Goal: Use online tool/utility: Utilize a website feature to perform a specific function

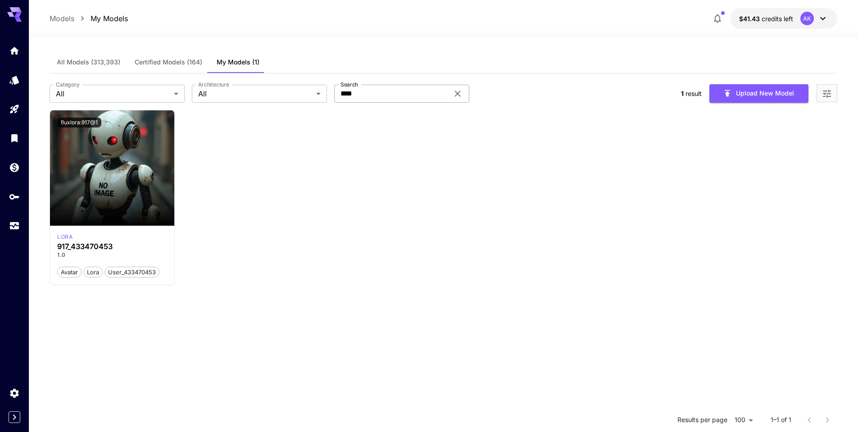
click at [457, 95] on icon at bounding box center [457, 93] width 6 height 6
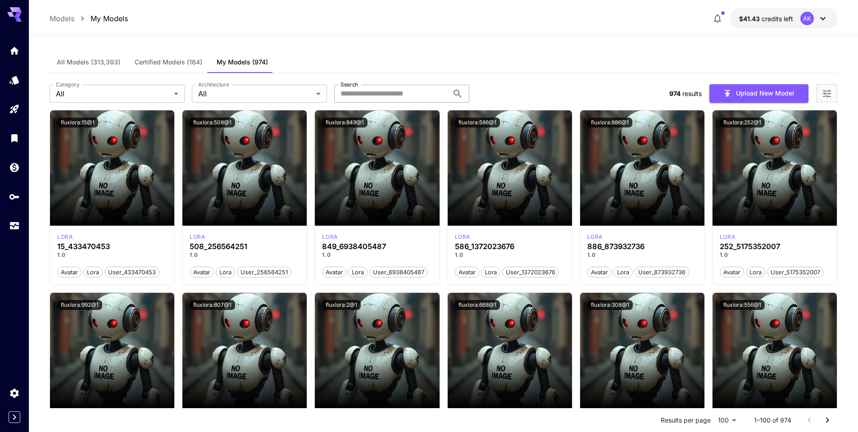
click at [718, 18] on icon "button" at bounding box center [717, 18] width 11 height 11
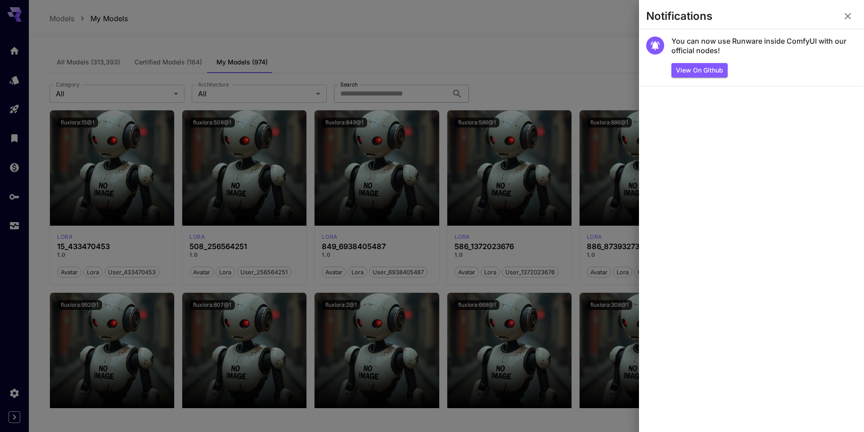
click at [847, 16] on icon "button" at bounding box center [848, 16] width 11 height 11
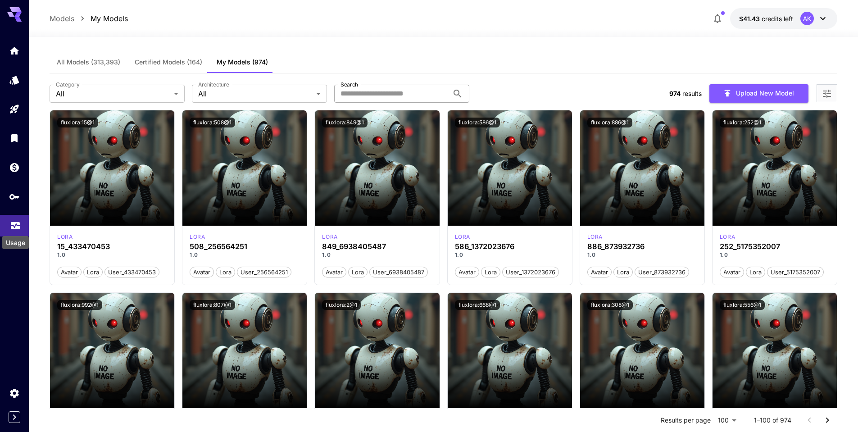
click at [14, 223] on icon "Usage" at bounding box center [15, 222] width 11 height 11
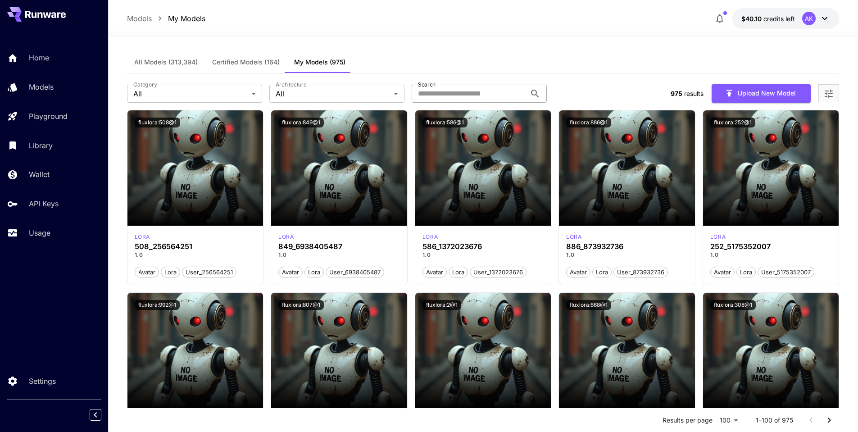
click at [445, 97] on input "Search" at bounding box center [469, 94] width 114 height 18
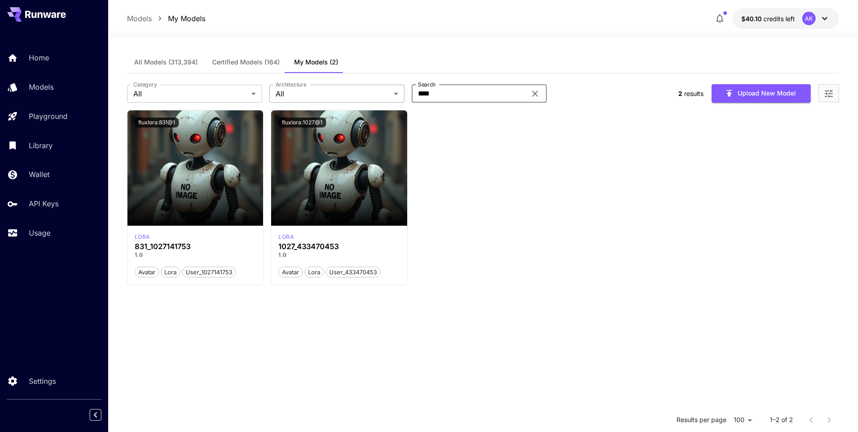
drag, startPoint x: 441, startPoint y: 96, endPoint x: 387, endPoint y: 93, distance: 54.5
click at [387, 93] on div "Category All *** Category Architecture All *** Architecture Search **** Search" at bounding box center [399, 94] width 544 height 18
type input "***"
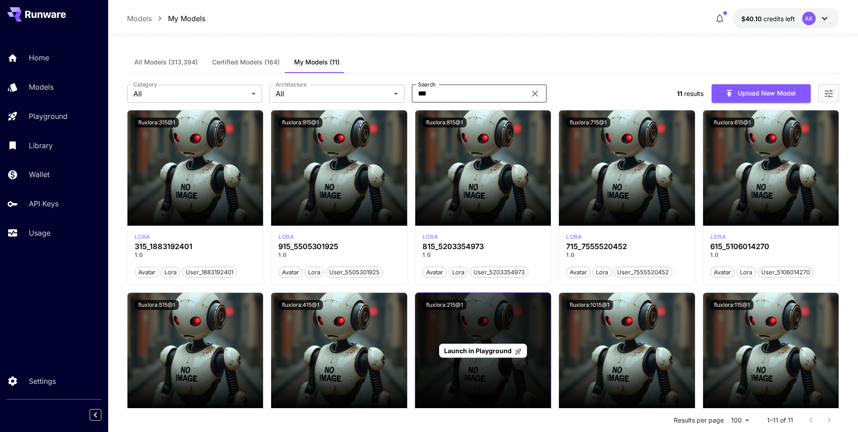
scroll to position [269, 0]
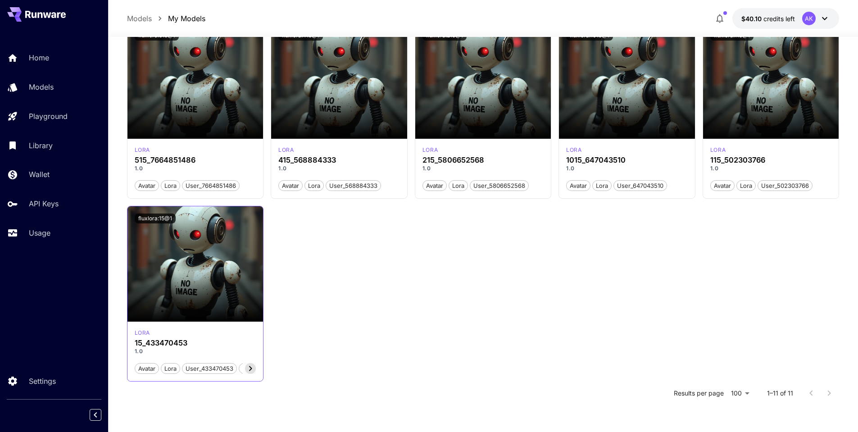
click at [250, 369] on icon at bounding box center [250, 368] width 3 height 5
drag, startPoint x: 214, startPoint y: 370, endPoint x: 166, endPoint y: 371, distance: 48.2
click at [163, 371] on div "avatar lora user_433470453 updated" at bounding box center [202, 368] width 109 height 12
drag, startPoint x: 176, startPoint y: 371, endPoint x: 251, endPoint y: 368, distance: 74.8
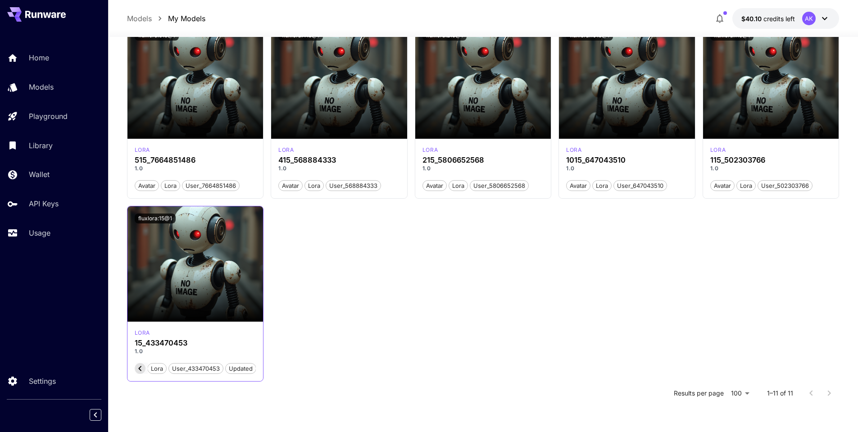
click at [251, 368] on div "avatar lora user_433470453 updated" at bounding box center [202, 368] width 109 height 12
click at [141, 369] on icon at bounding box center [140, 368] width 11 height 11
click at [251, 371] on icon at bounding box center [250, 368] width 11 height 11
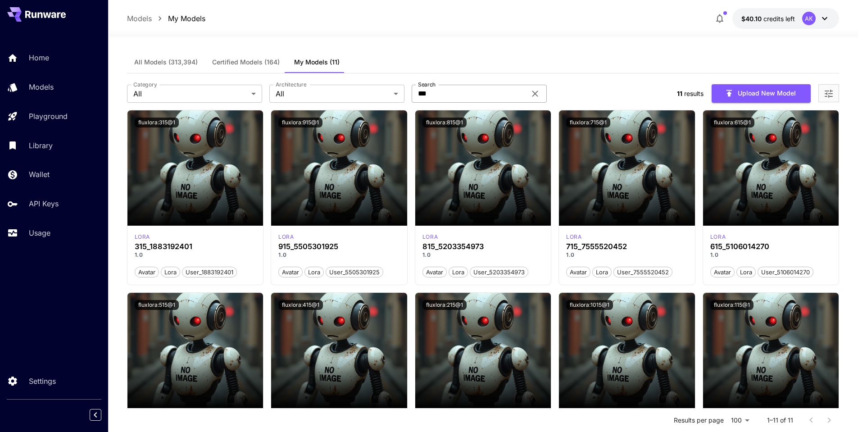
click at [539, 95] on icon at bounding box center [534, 93] width 11 height 11
click at [460, 94] on input "Search" at bounding box center [469, 94] width 114 height 18
click at [469, 98] on input "**" at bounding box center [469, 94] width 114 height 18
paste input "*********"
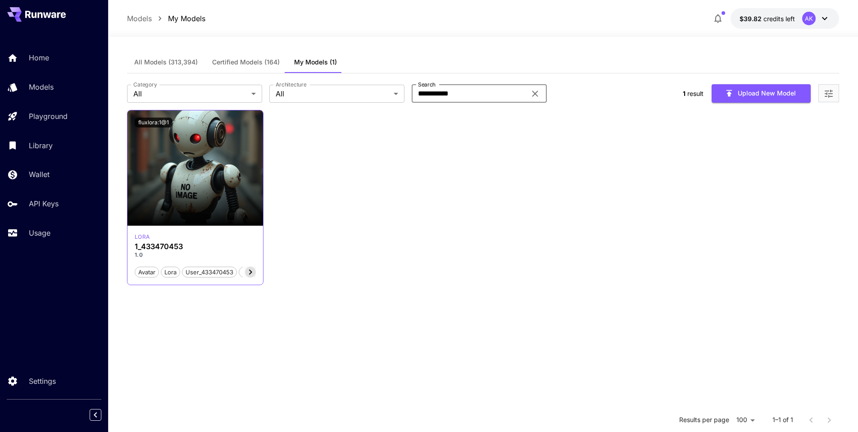
type input "**********"
click at [249, 271] on icon at bounding box center [250, 272] width 11 height 11
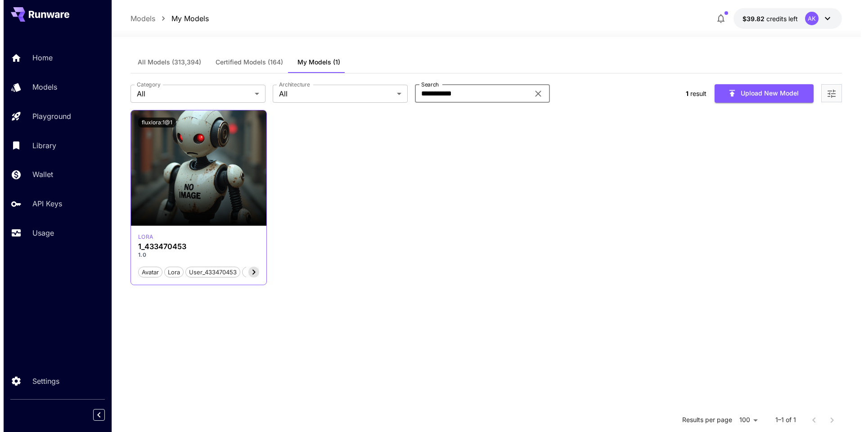
scroll to position [0, 27]
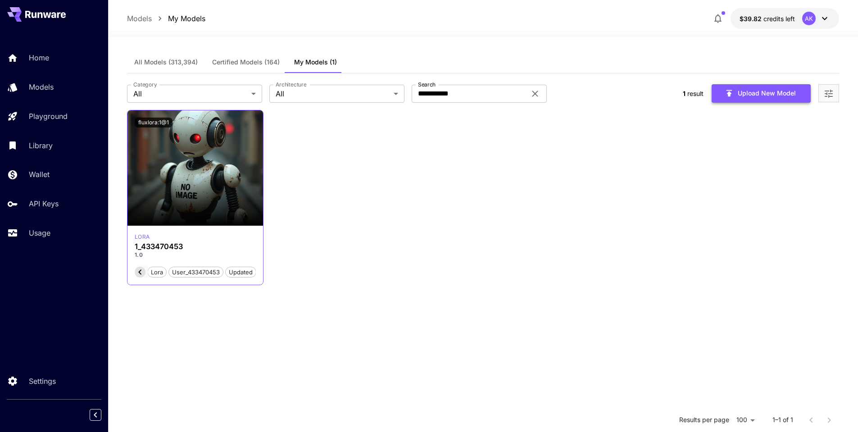
click at [768, 93] on button "Upload New Model" at bounding box center [760, 93] width 99 height 18
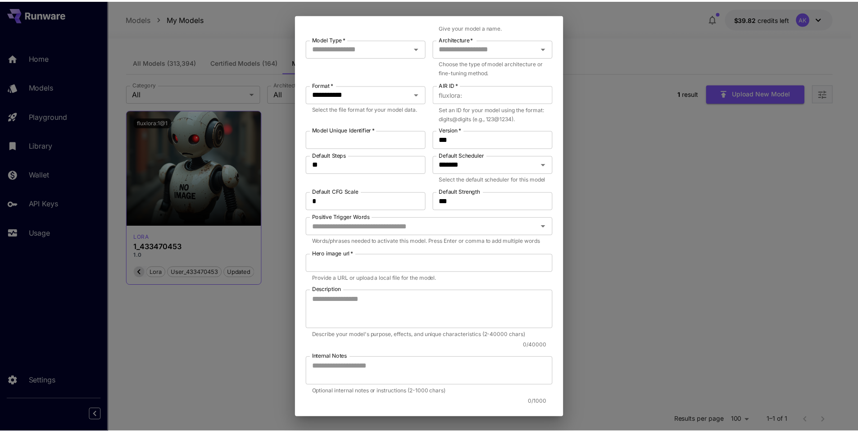
scroll to position [189, 0]
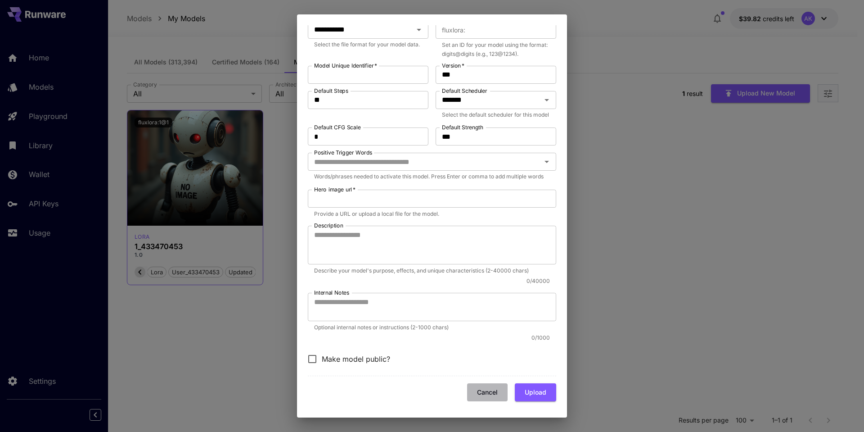
click at [489, 394] on button "Cancel" at bounding box center [487, 392] width 41 height 18
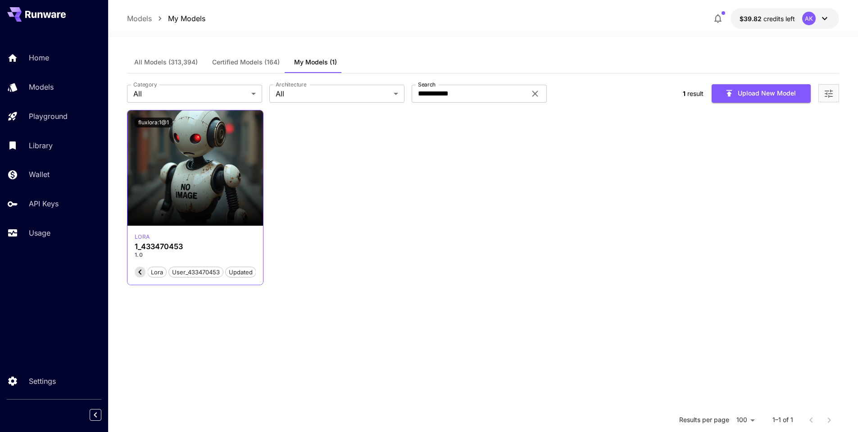
scroll to position [0, 27]
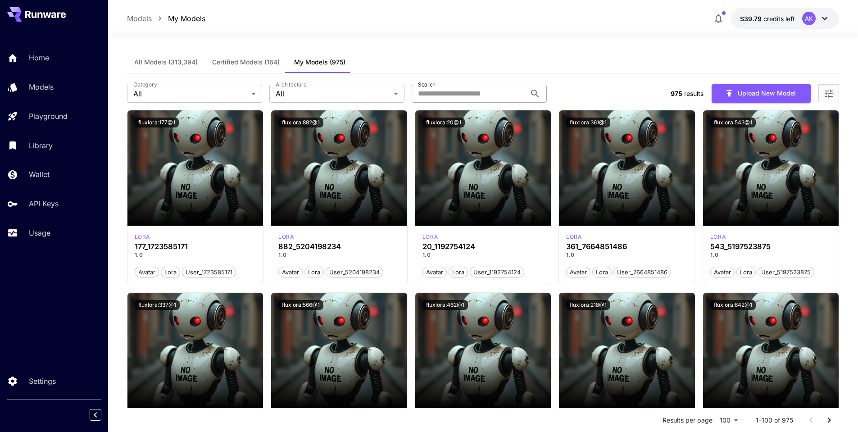
click at [475, 93] on input "Search" at bounding box center [469, 94] width 114 height 18
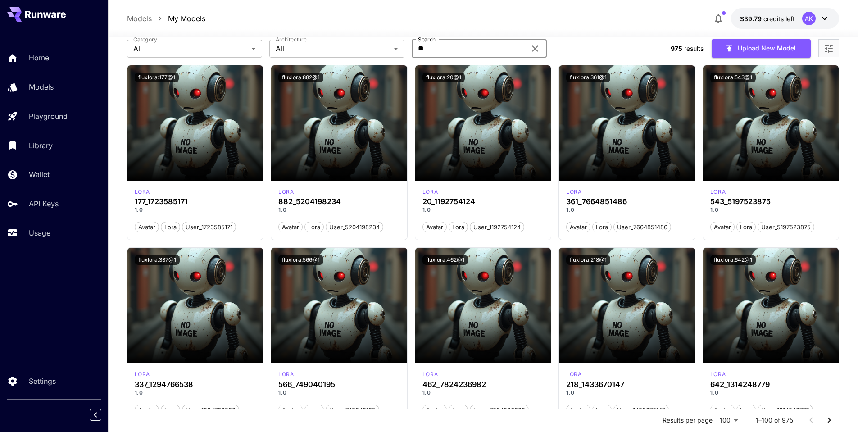
paste input "*********"
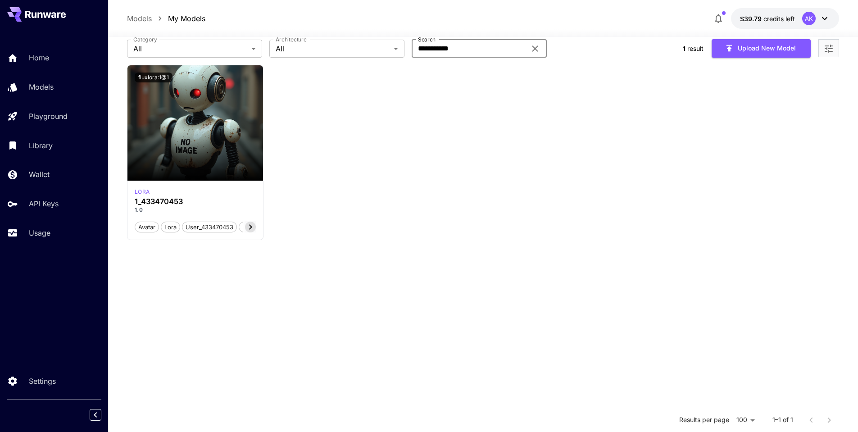
click at [425, 51] on input "**********" at bounding box center [469, 49] width 114 height 18
type input "*********"
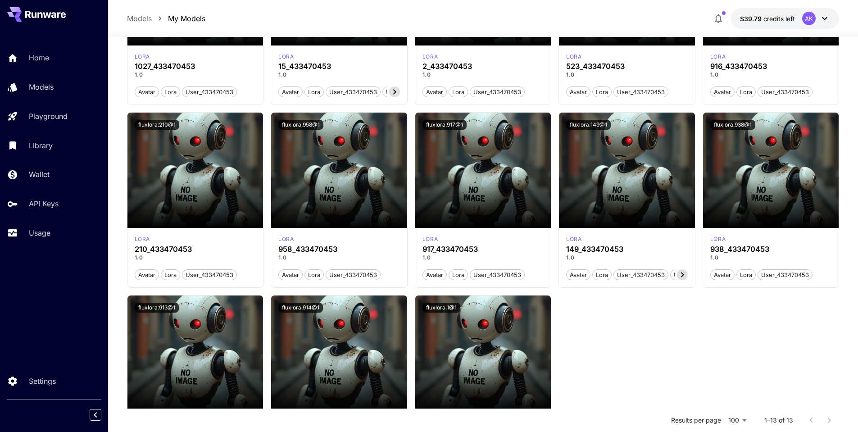
scroll to position [269, 0]
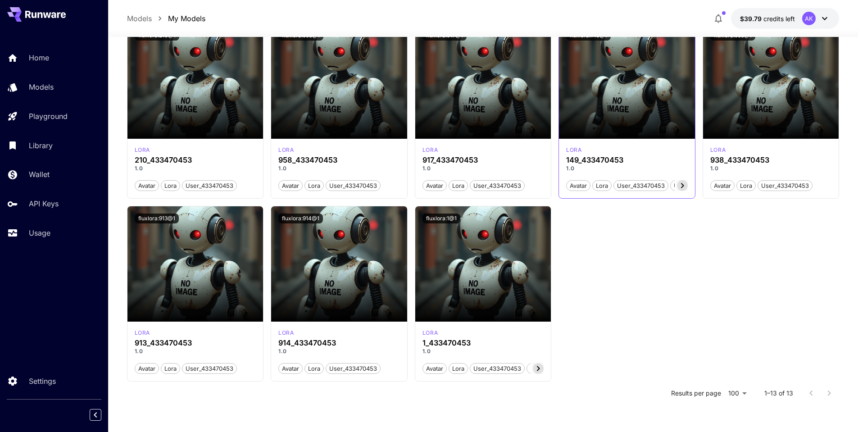
click at [682, 185] on icon at bounding box center [682, 185] width 11 height 11
click at [572, 187] on icon at bounding box center [571, 185] width 3 height 5
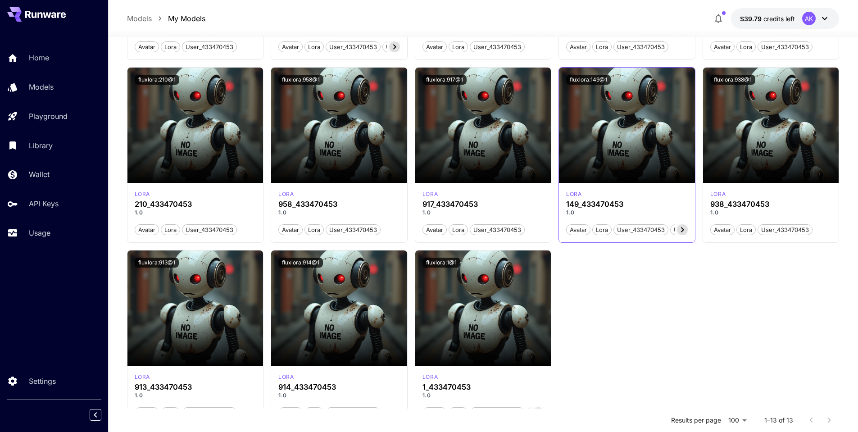
scroll to position [269, 0]
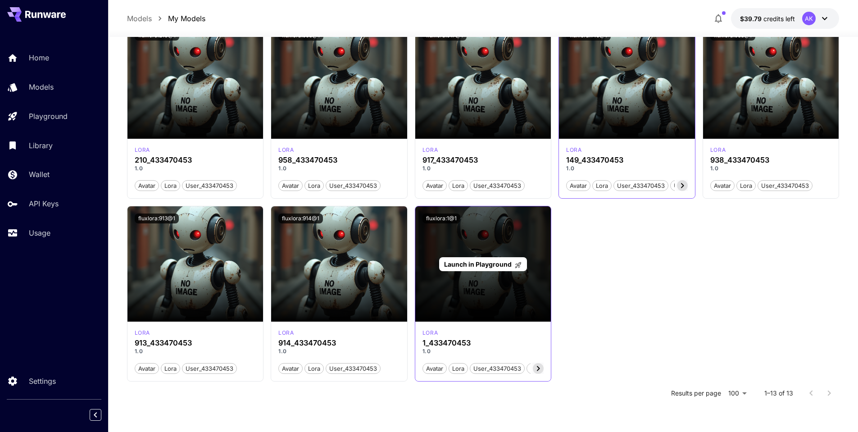
click at [480, 264] on span "Launch in Playground" at bounding box center [478, 264] width 68 height 8
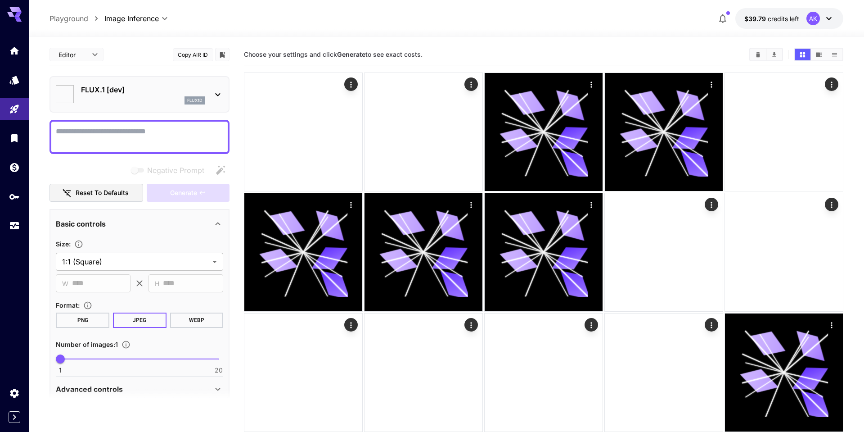
type input "**********"
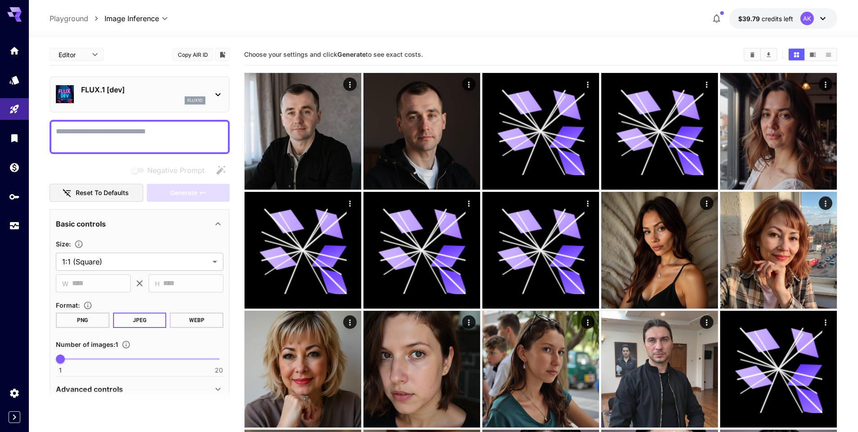
click at [124, 130] on textarea "Negative Prompt" at bounding box center [139, 137] width 167 height 22
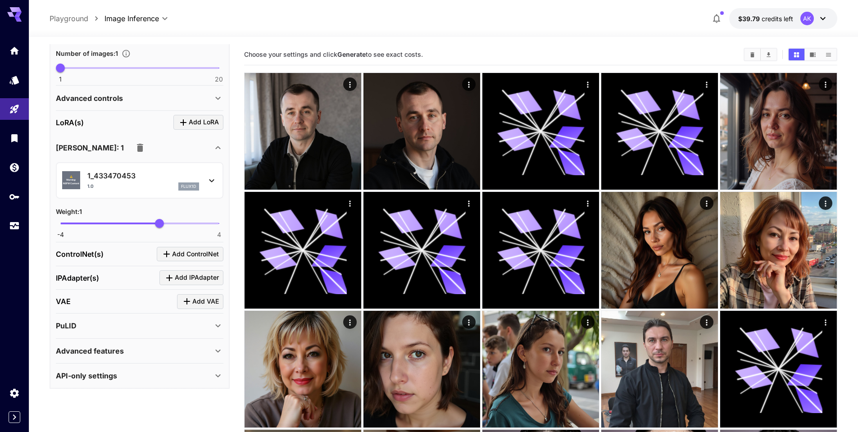
scroll to position [21, 0]
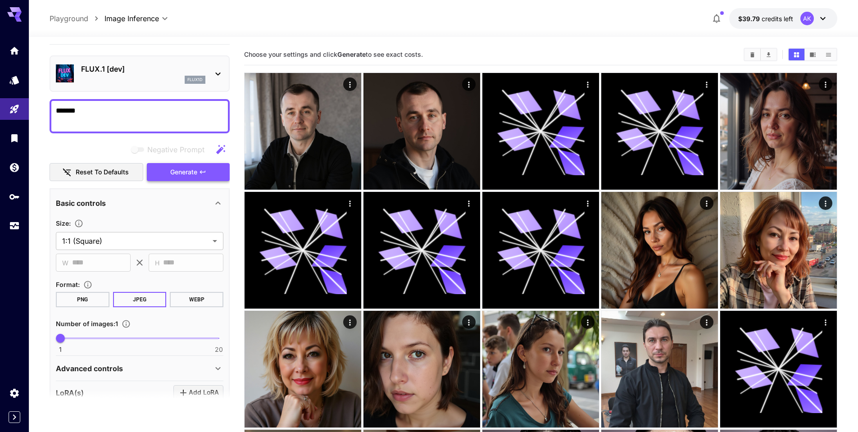
type textarea "*******"
click at [186, 168] on span "Generate" at bounding box center [183, 172] width 27 height 11
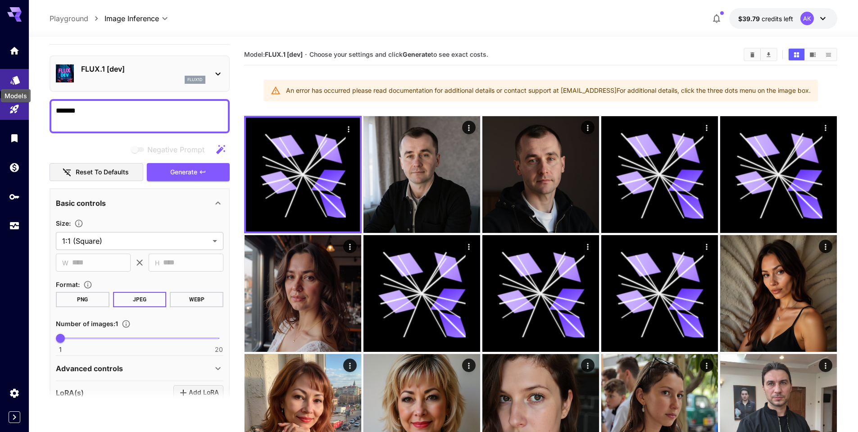
click at [14, 80] on icon "Models" at bounding box center [15, 77] width 11 height 11
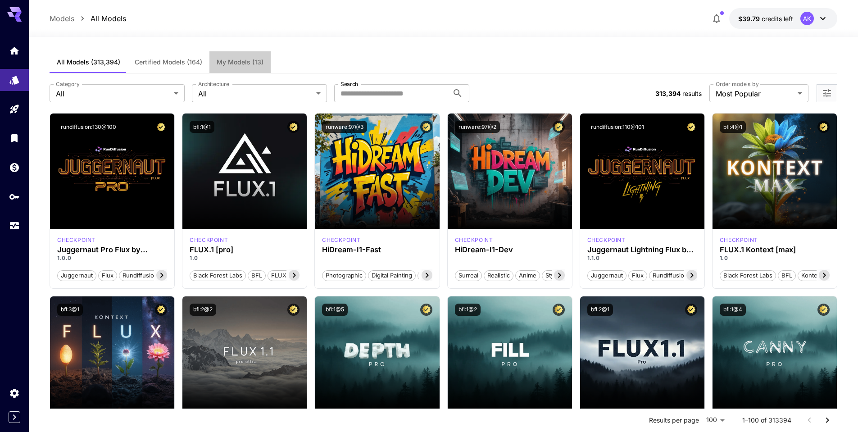
click at [242, 56] on button "My Models (13)" at bounding box center [239, 62] width 61 height 22
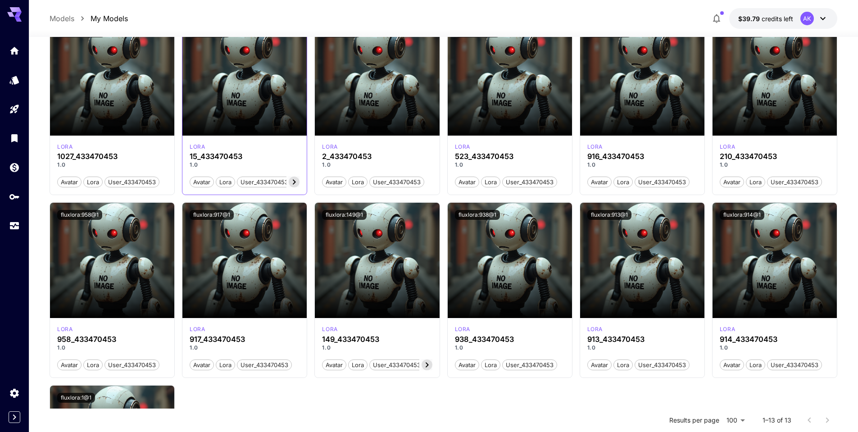
scroll to position [269, 0]
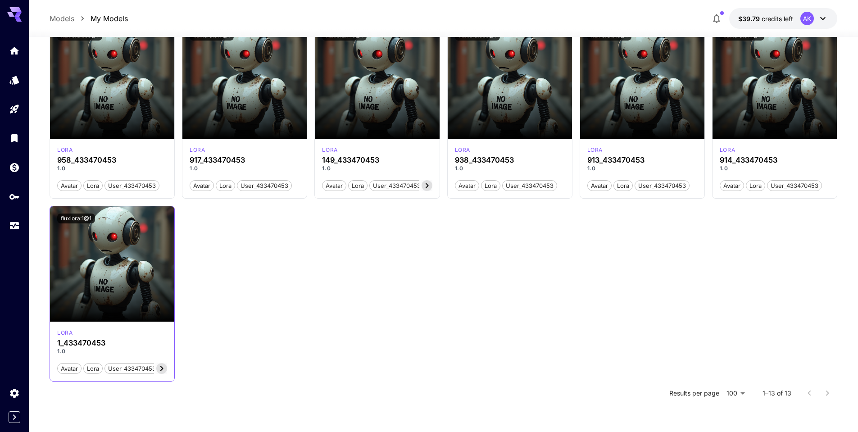
click at [159, 368] on icon at bounding box center [161, 368] width 11 height 11
click at [63, 368] on icon at bounding box center [62, 368] width 11 height 11
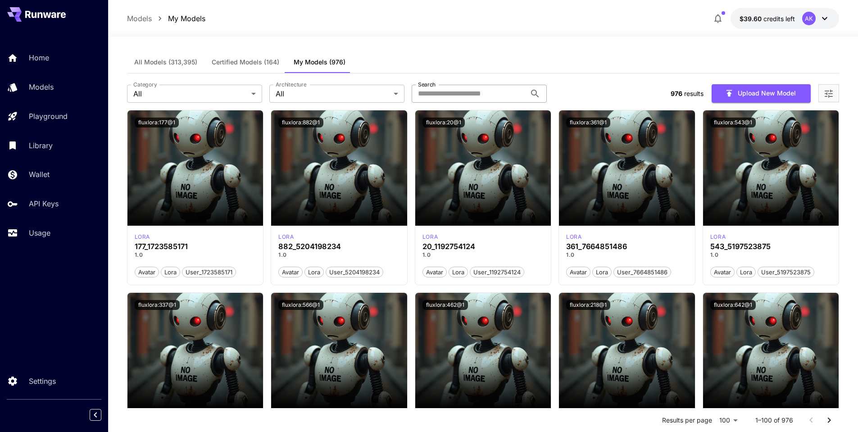
click at [448, 95] on input "Search" at bounding box center [469, 94] width 114 height 18
click at [452, 95] on input "Search" at bounding box center [469, 94] width 114 height 18
paste input "**********"
type input "*********"
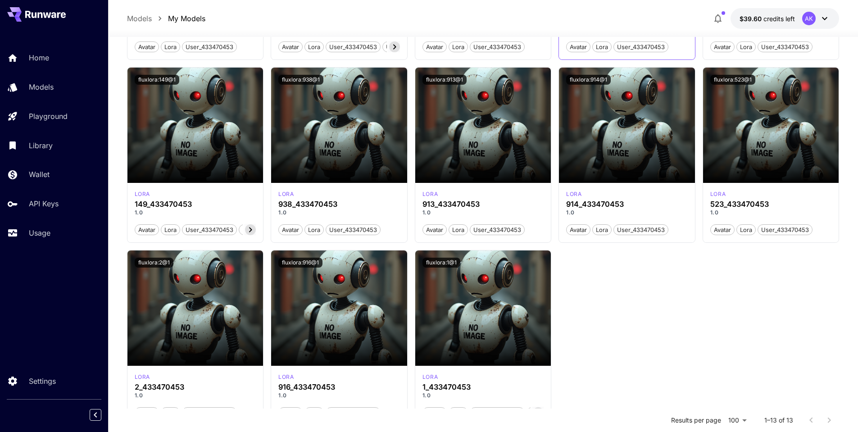
scroll to position [269, 0]
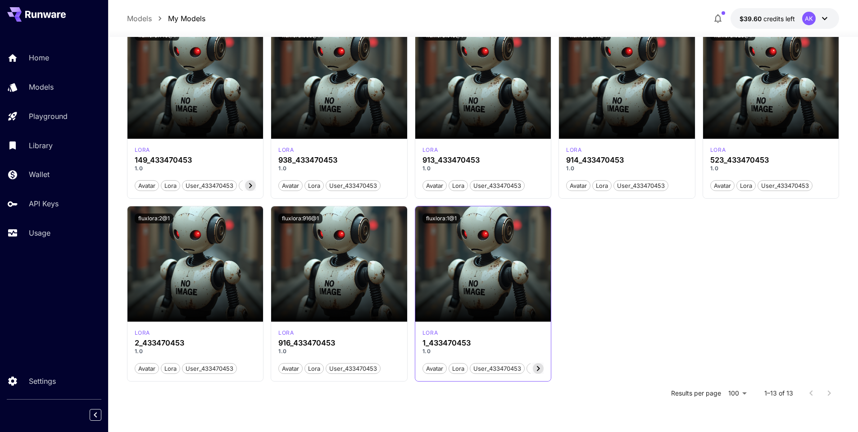
click at [538, 371] on icon at bounding box center [538, 368] width 11 height 11
click at [426, 366] on icon at bounding box center [427, 368] width 11 height 11
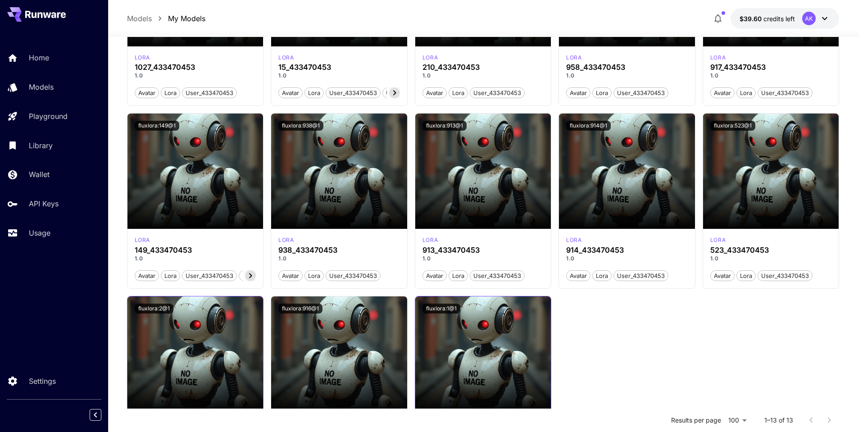
scroll to position [269, 0]
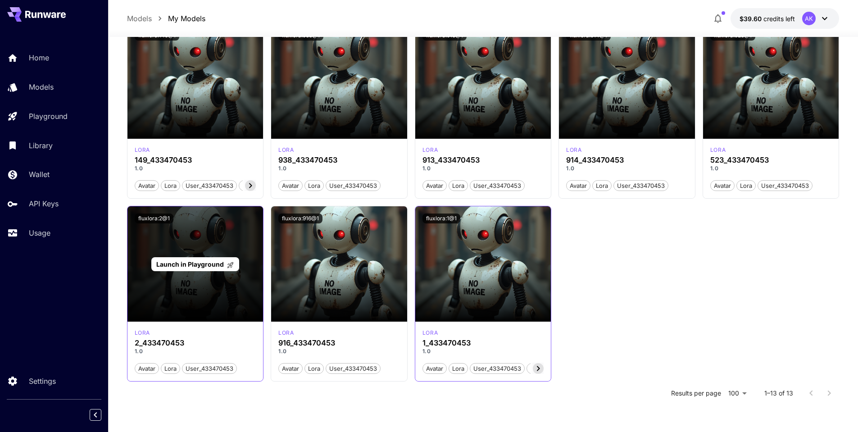
click at [185, 262] on span "Launch in Playground" at bounding box center [190, 264] width 68 height 8
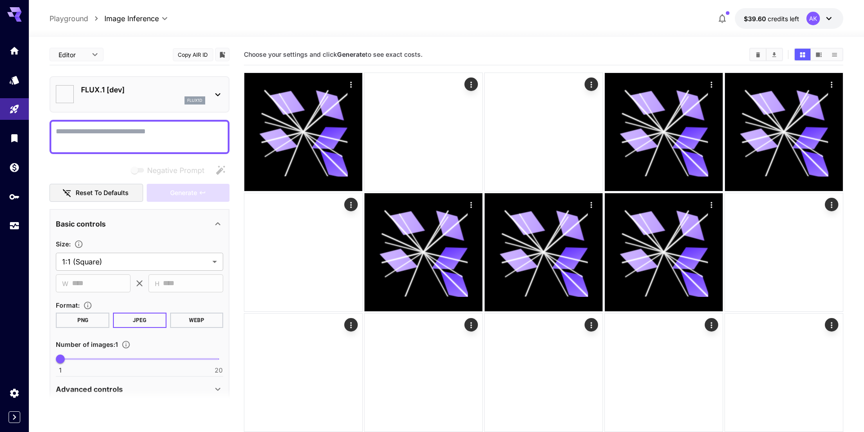
type input "**********"
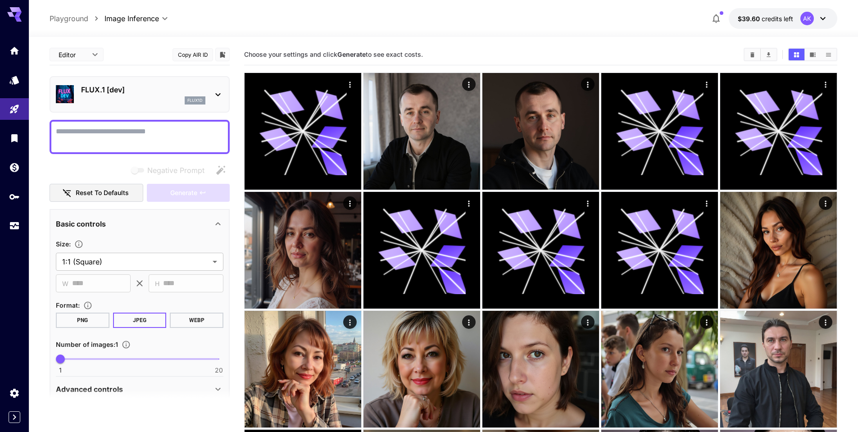
click at [105, 128] on textarea "Negative Prompt" at bounding box center [139, 137] width 167 height 22
type textarea "*******"
click at [190, 192] on span "Generate" at bounding box center [183, 192] width 27 height 11
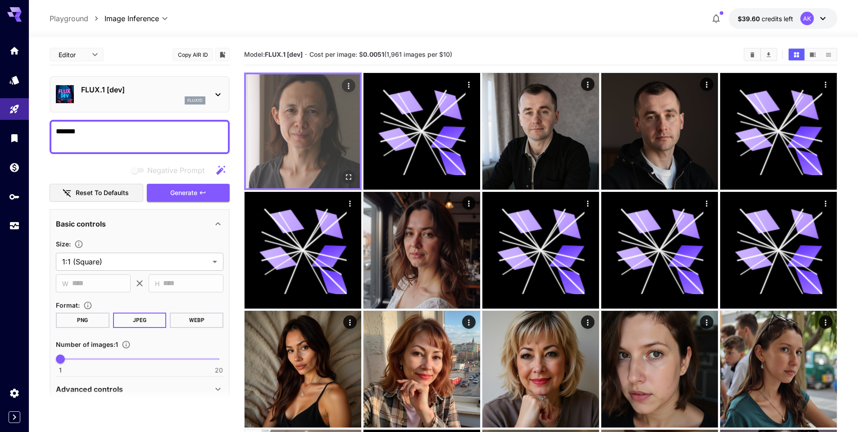
click at [348, 85] on icon "Actions" at bounding box center [348, 85] width 9 height 9
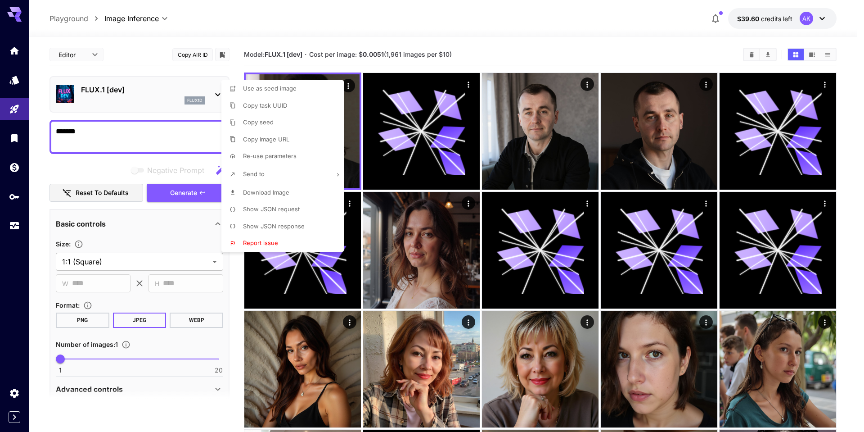
click at [545, 29] on div at bounding box center [432, 216] width 864 height 432
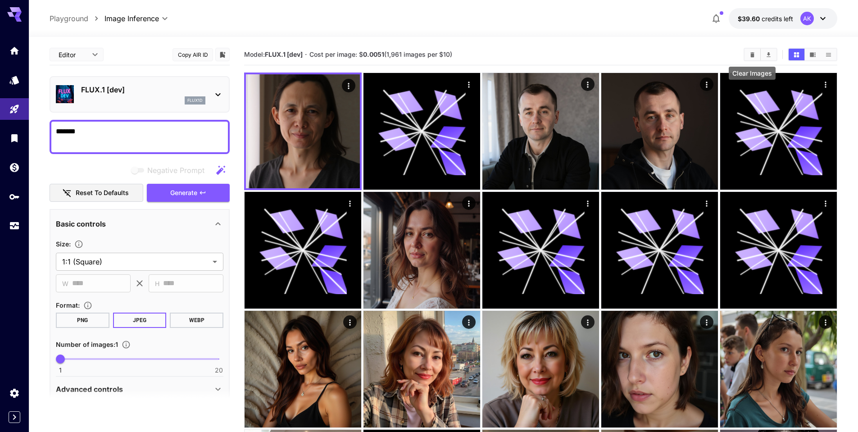
click at [751, 53] on icon "Clear Images" at bounding box center [752, 54] width 4 height 5
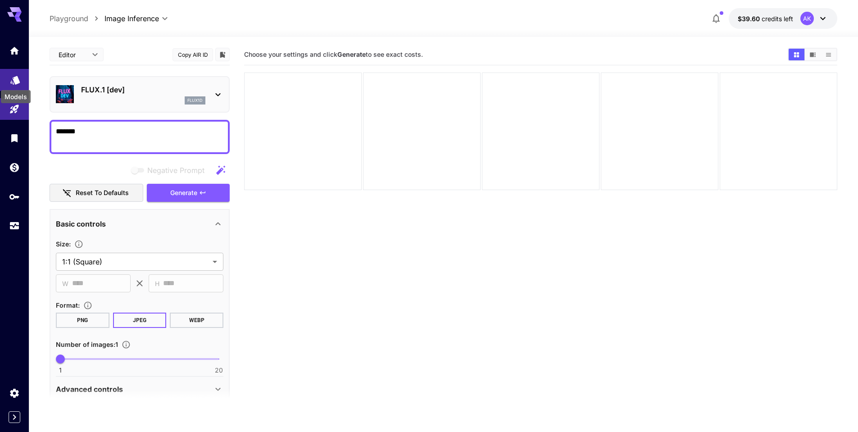
click at [15, 77] on icon "Models" at bounding box center [14, 77] width 9 height 9
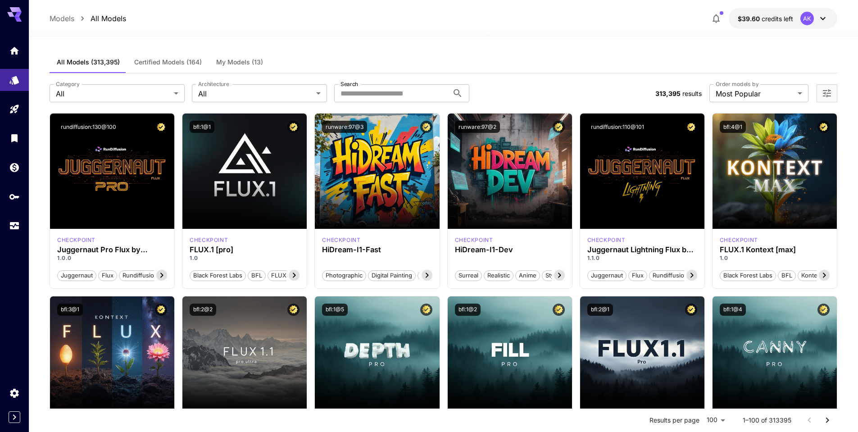
click at [230, 58] on span "My Models (13)" at bounding box center [239, 62] width 47 height 8
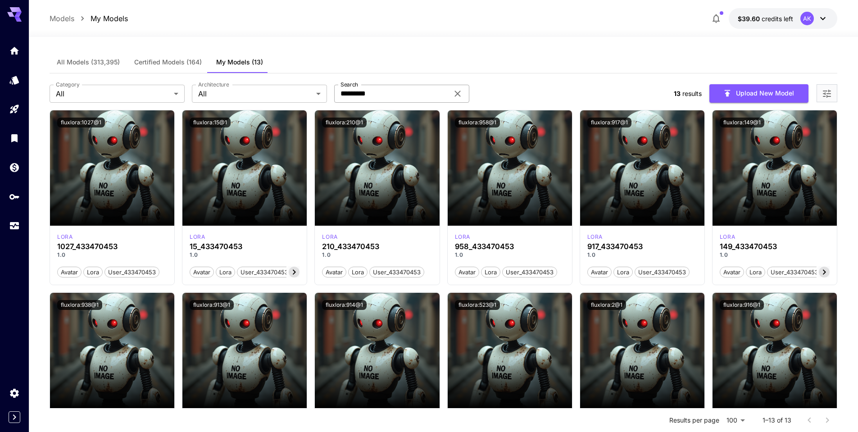
click at [458, 95] on icon at bounding box center [457, 93] width 11 height 11
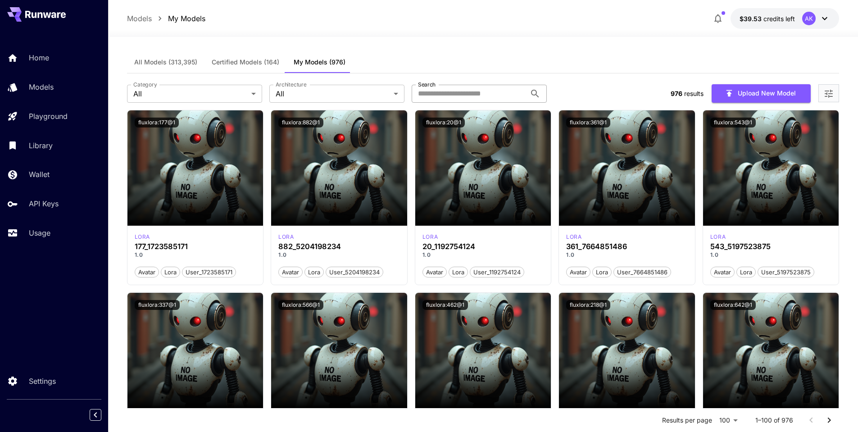
click at [459, 95] on input "Search" at bounding box center [469, 94] width 114 height 18
paste input "**********"
type input "**********"
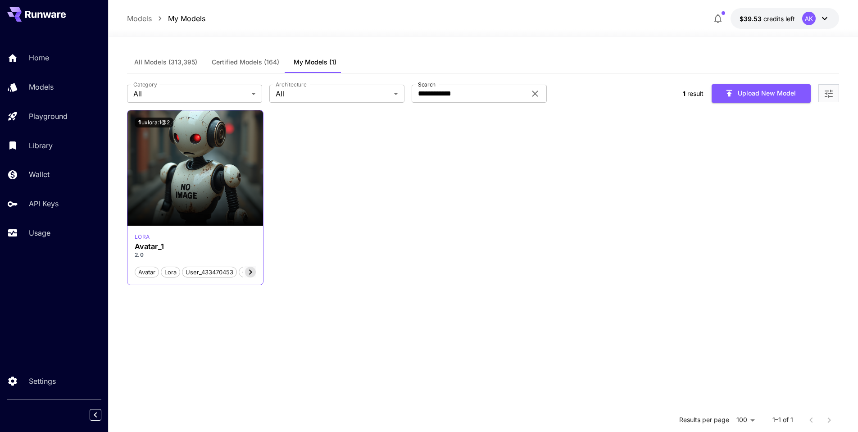
click at [248, 273] on icon at bounding box center [250, 272] width 11 height 11
click at [141, 272] on icon at bounding box center [140, 272] width 11 height 11
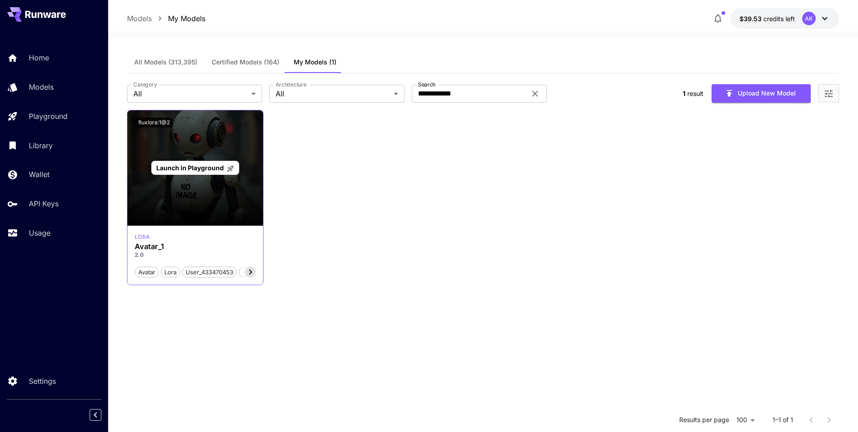
click at [193, 167] on span "Launch in Playground" at bounding box center [190, 168] width 68 height 8
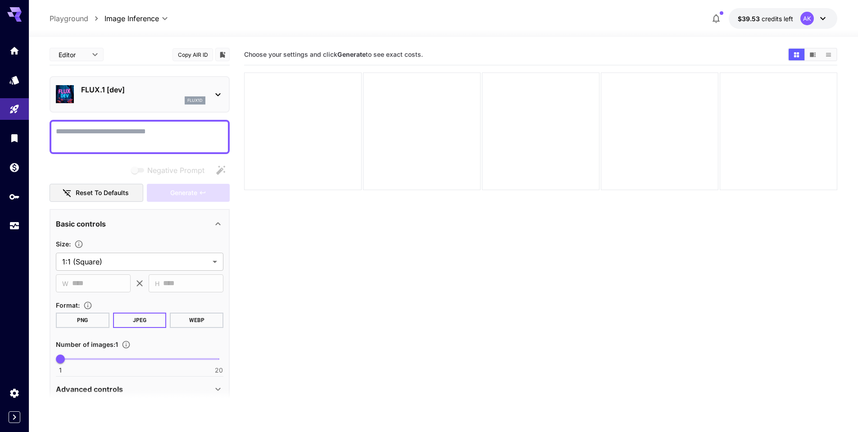
click at [95, 133] on textarea "Negative Prompt" at bounding box center [139, 137] width 167 height 22
type textarea "*"
type textarea "*******"
click at [189, 197] on span "Generate" at bounding box center [183, 192] width 27 height 11
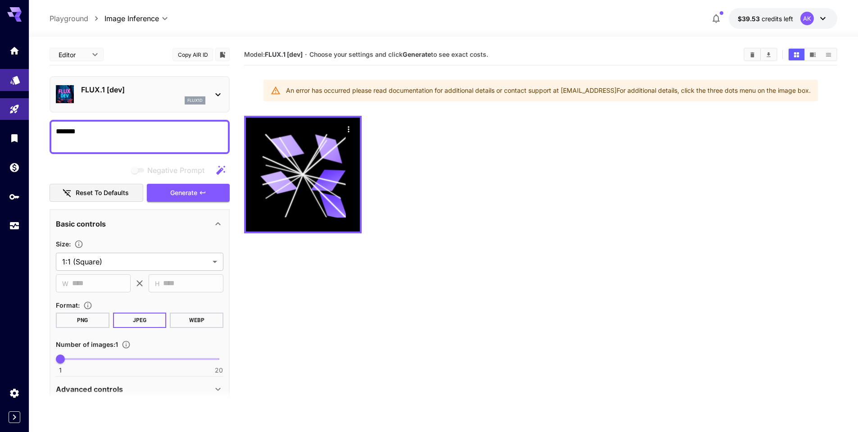
click at [18, 81] on icon "Models" at bounding box center [14, 77] width 9 height 9
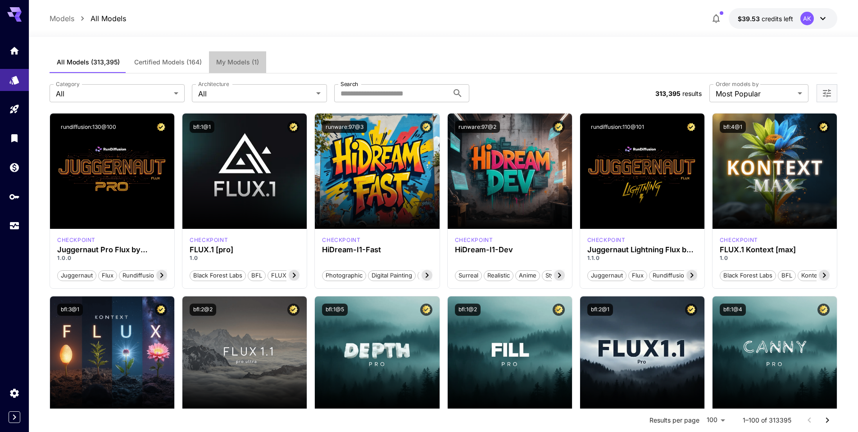
click at [240, 63] on span "My Models (1)" at bounding box center [237, 62] width 43 height 8
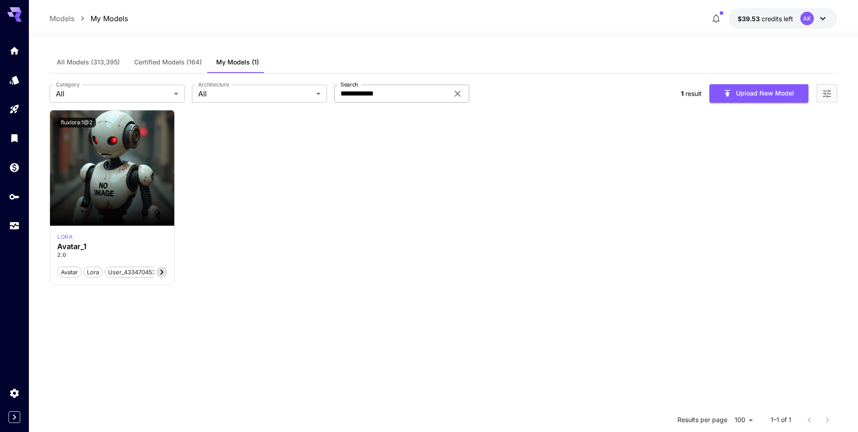
click at [460, 97] on icon at bounding box center [457, 93] width 11 height 11
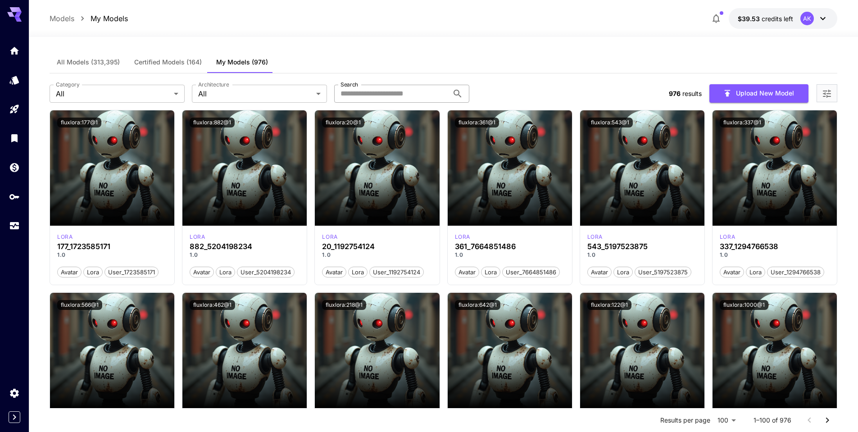
click at [372, 94] on input "Search" at bounding box center [391, 94] width 114 height 18
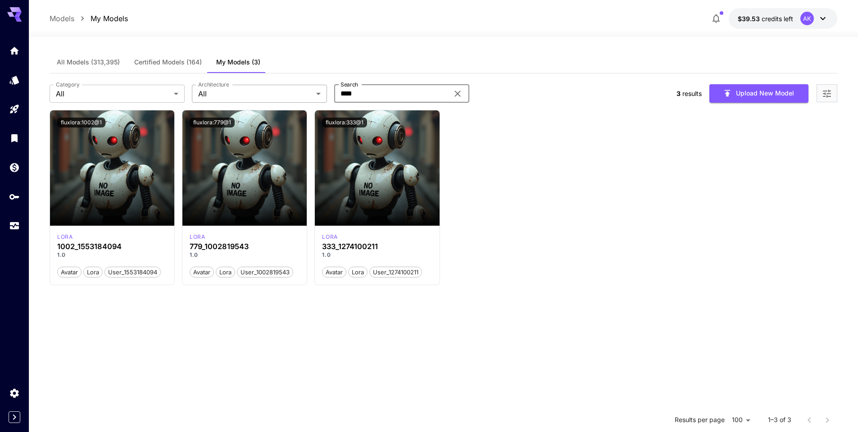
drag, startPoint x: 360, startPoint y: 90, endPoint x: 280, endPoint y: 86, distance: 79.8
click at [281, 86] on div "Category All *** Category Architecture All *** Architecture Search **** Search" at bounding box center [360, 94] width 620 height 18
paste input "*****"
type input "*********"
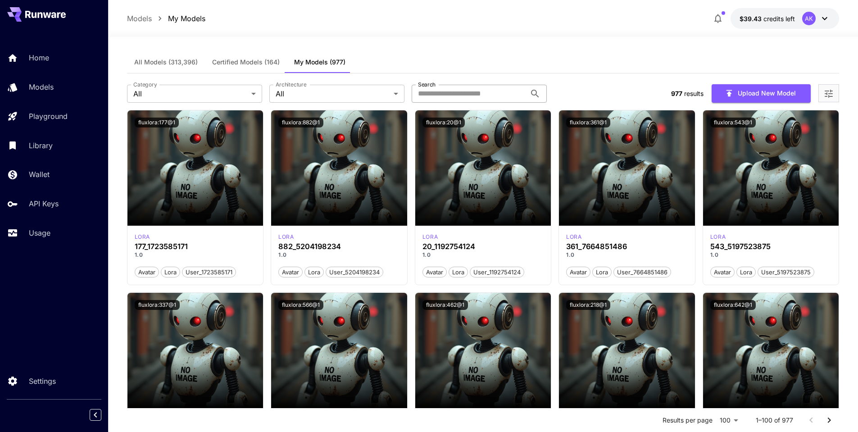
click at [447, 93] on input "Search" at bounding box center [469, 94] width 114 height 18
paste input "*********"
type input "*********"
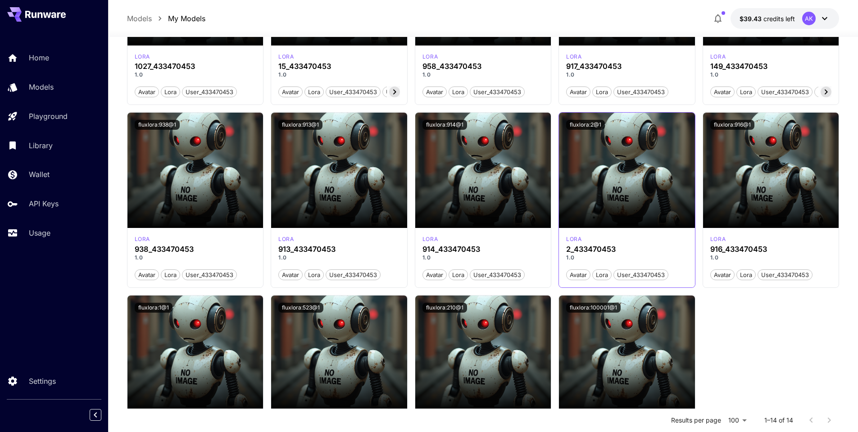
scroll to position [269, 0]
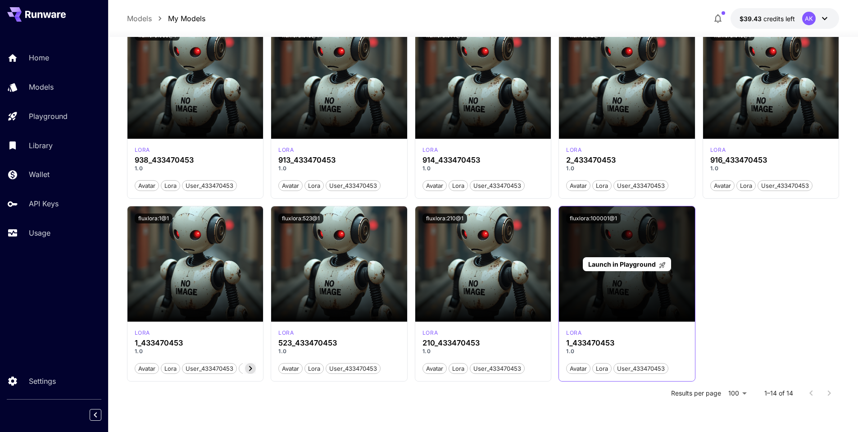
click at [628, 265] on span "Launch in Playground" at bounding box center [622, 264] width 68 height 8
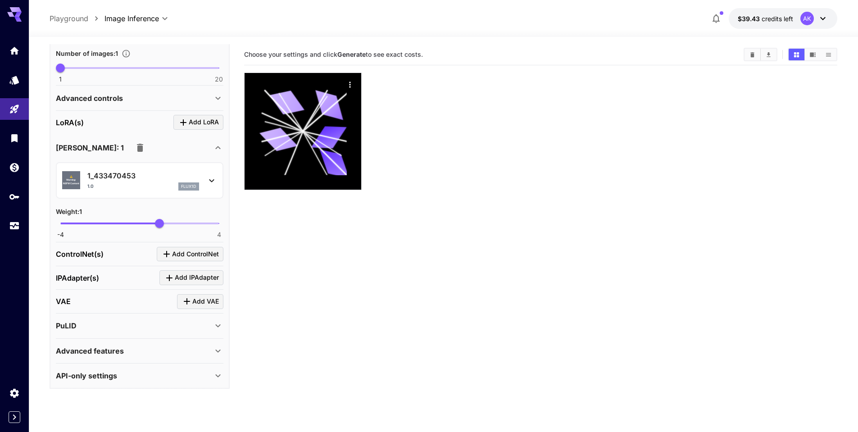
scroll to position [111, 0]
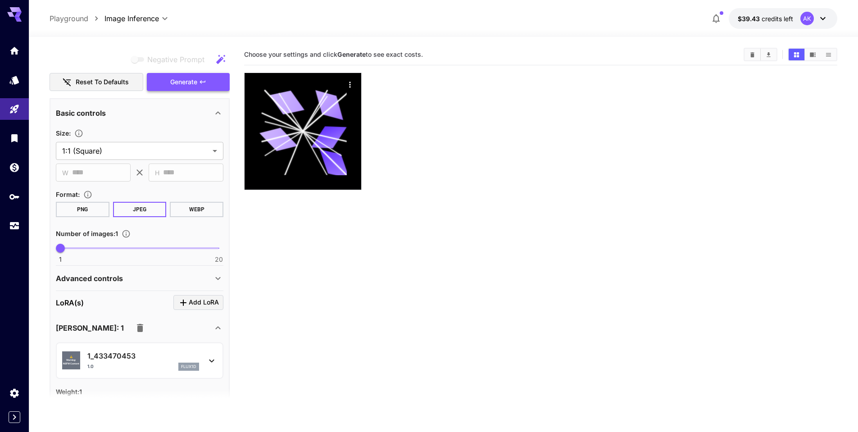
type textarea "*******"
click at [185, 86] on span "Generate" at bounding box center [183, 82] width 27 height 11
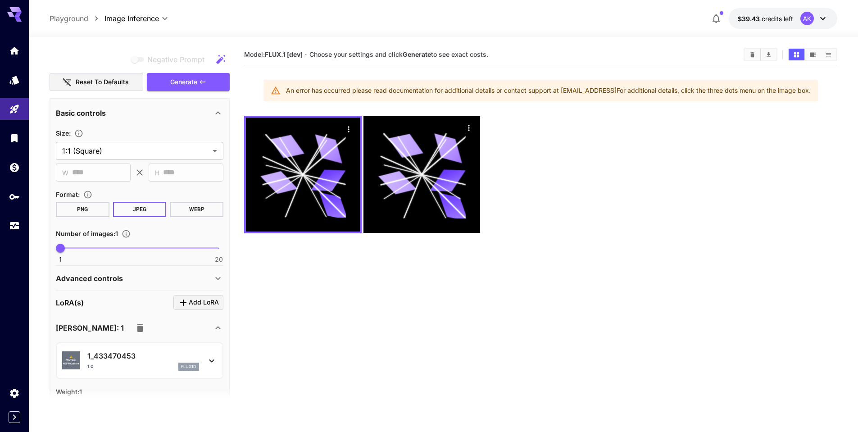
scroll to position [291, 0]
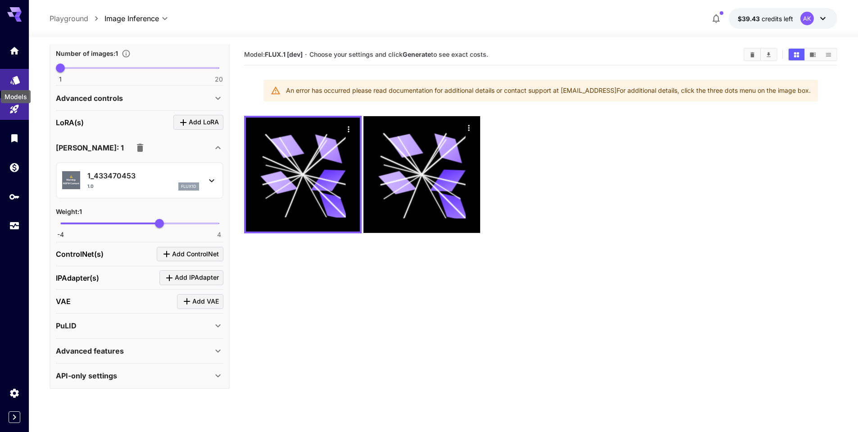
click at [13, 79] on icon "Models" at bounding box center [14, 77] width 9 height 9
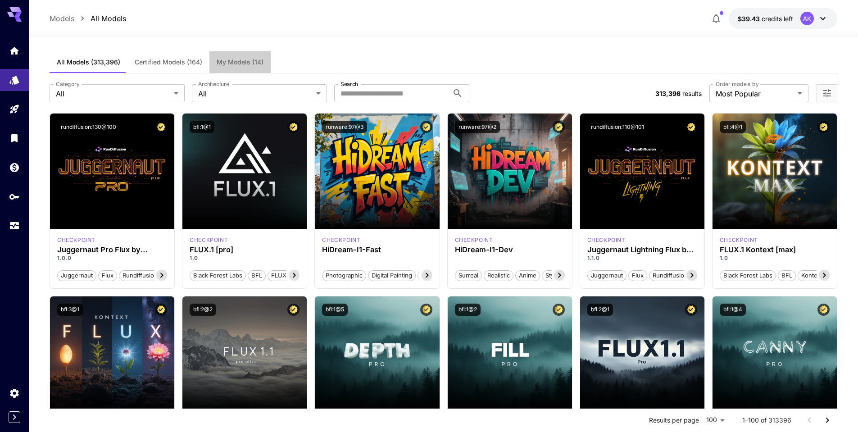
click at [234, 59] on span "My Models (14)" at bounding box center [240, 62] width 47 height 8
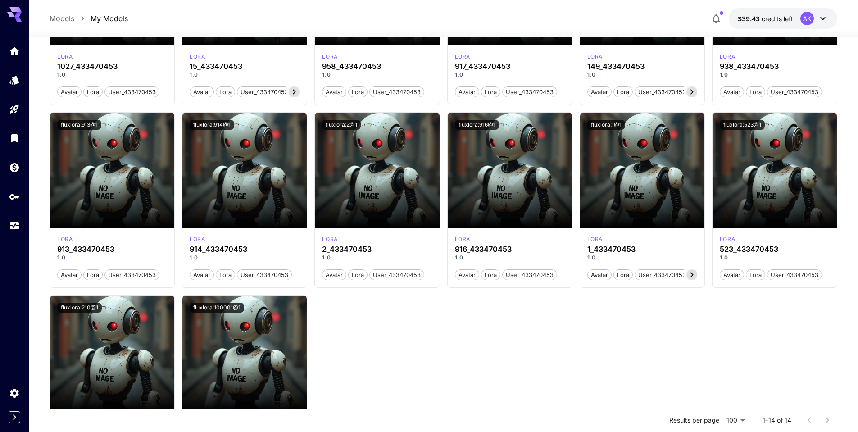
scroll to position [269, 0]
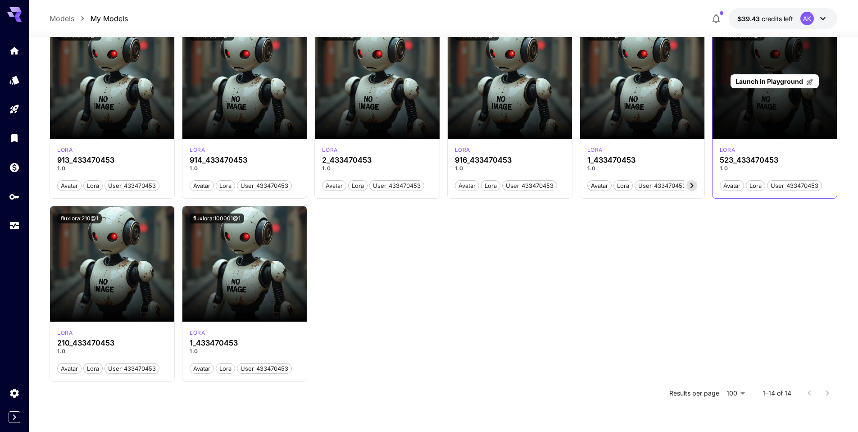
click at [775, 80] on span "Launch in Playground" at bounding box center [769, 81] width 68 height 8
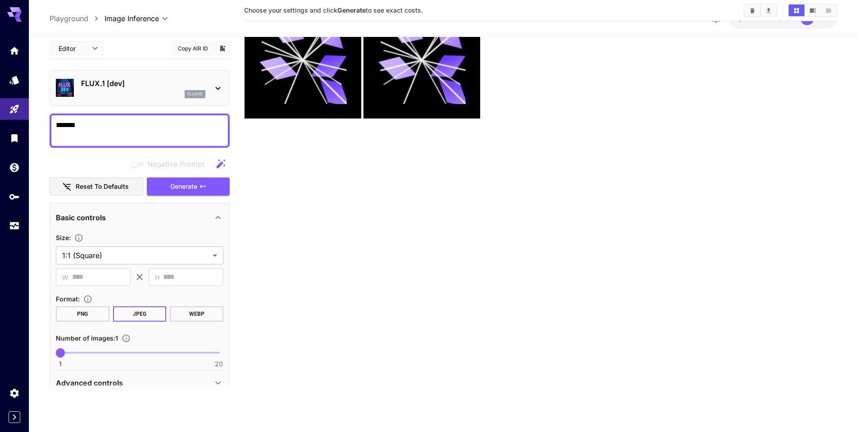
scroll to position [71, 0]
click at [188, 185] on span "Generate" at bounding box center [183, 186] width 27 height 11
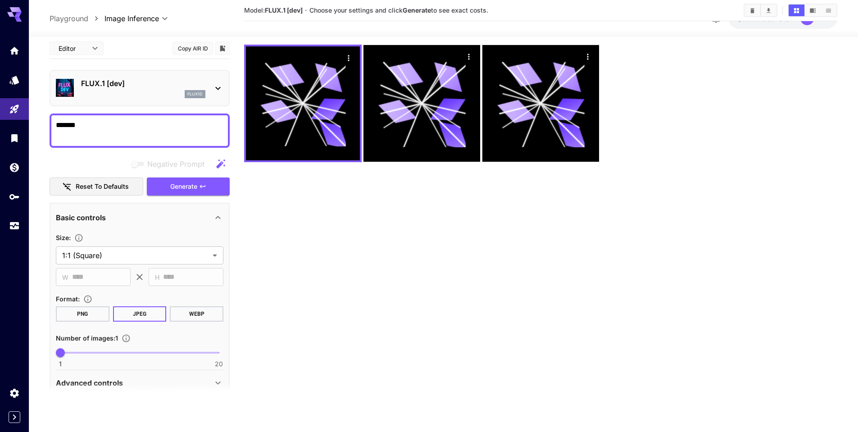
scroll to position [270, 0]
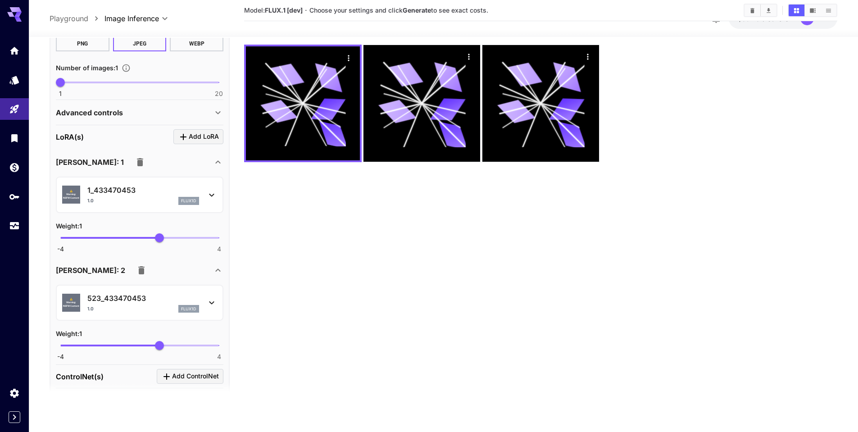
click at [137, 161] on icon "button" at bounding box center [140, 162] width 6 height 8
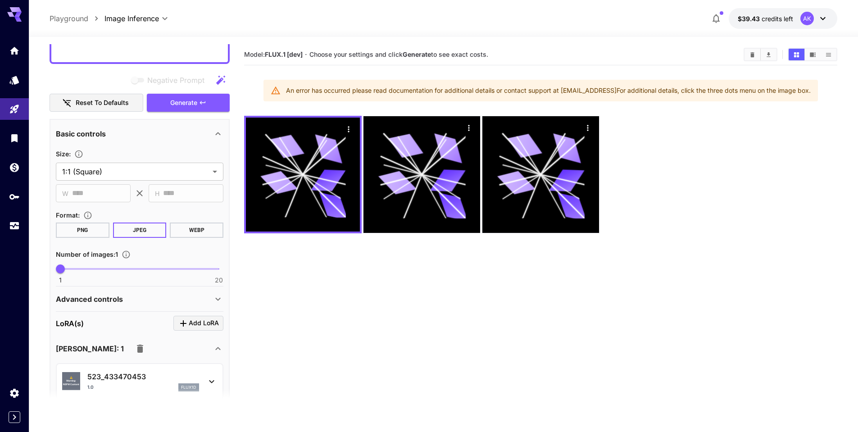
scroll to position [0, 0]
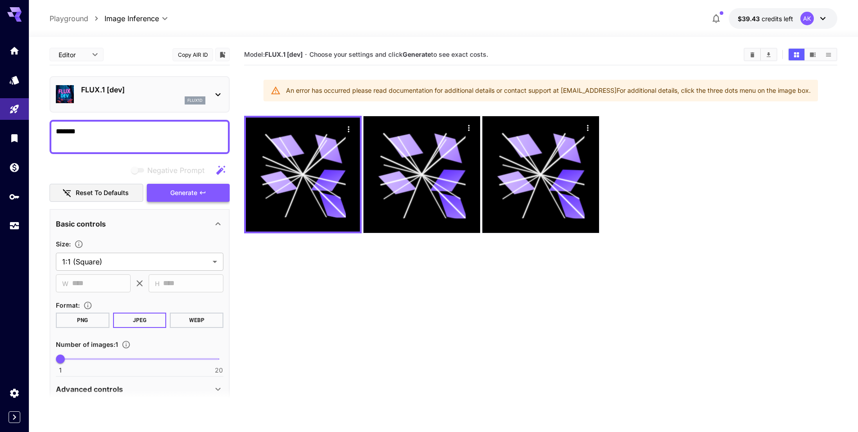
click at [191, 195] on span "Generate" at bounding box center [183, 192] width 27 height 11
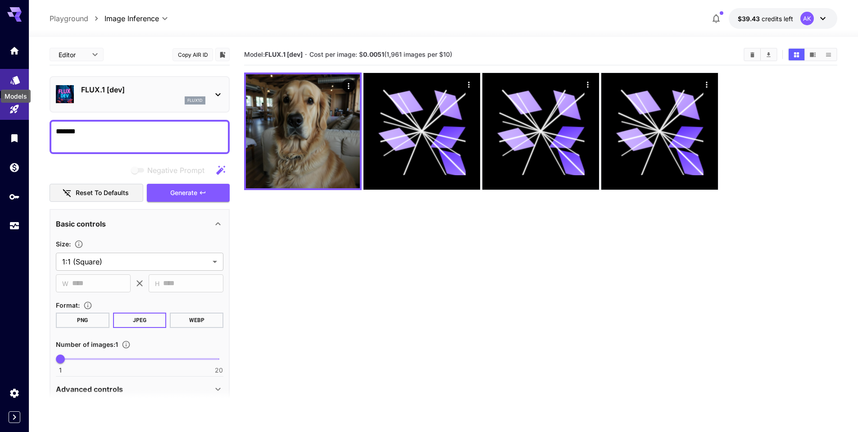
click at [15, 81] on icon "Models" at bounding box center [14, 77] width 9 height 9
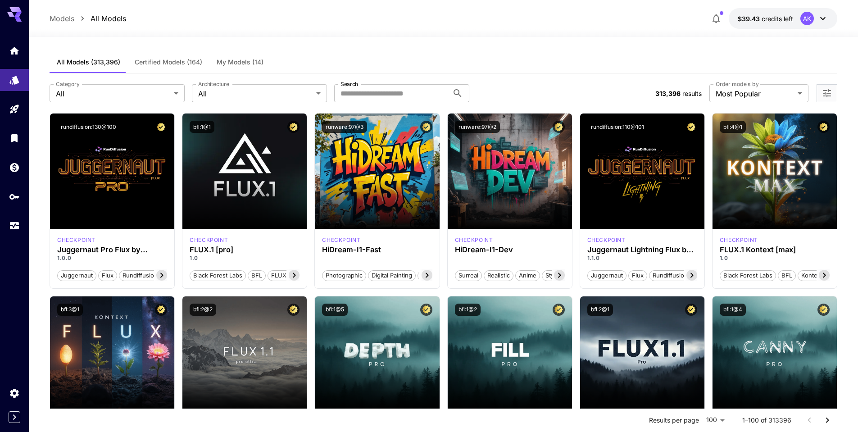
click at [233, 65] on span "My Models (14)" at bounding box center [240, 62] width 47 height 8
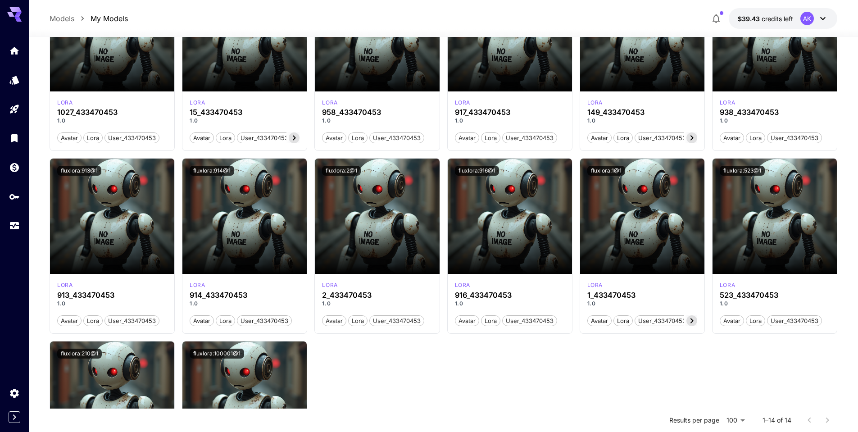
scroll to position [89, 0]
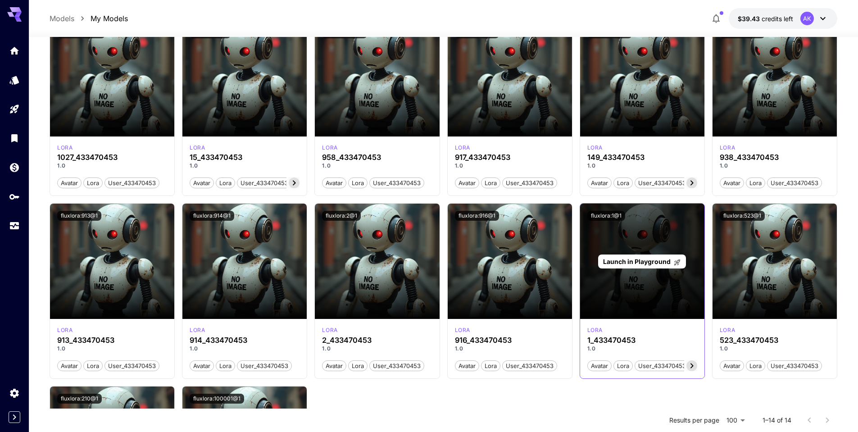
click at [647, 262] on span "Launch in Playground" at bounding box center [637, 262] width 68 height 8
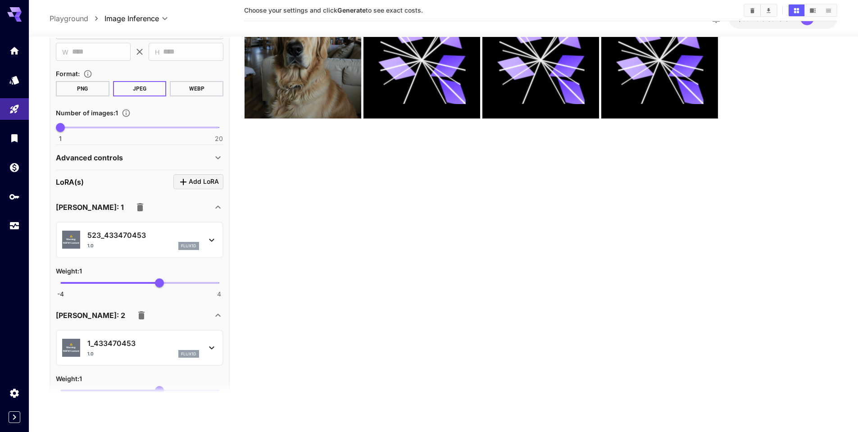
scroll to position [270, 0]
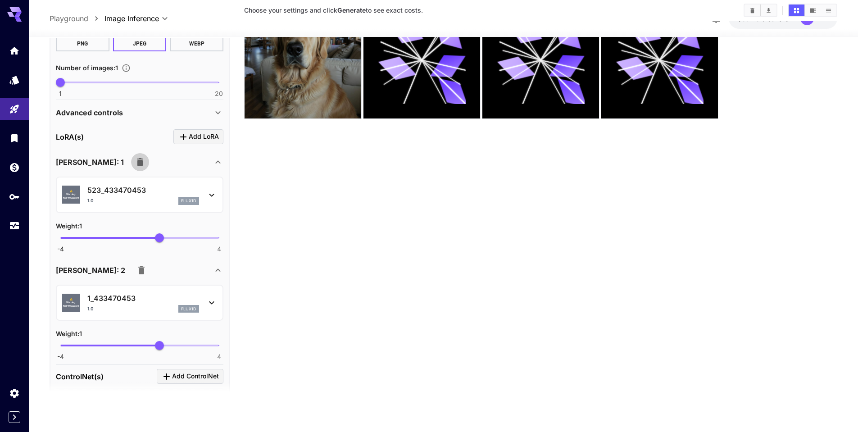
click at [137, 163] on icon "button" at bounding box center [140, 162] width 6 height 8
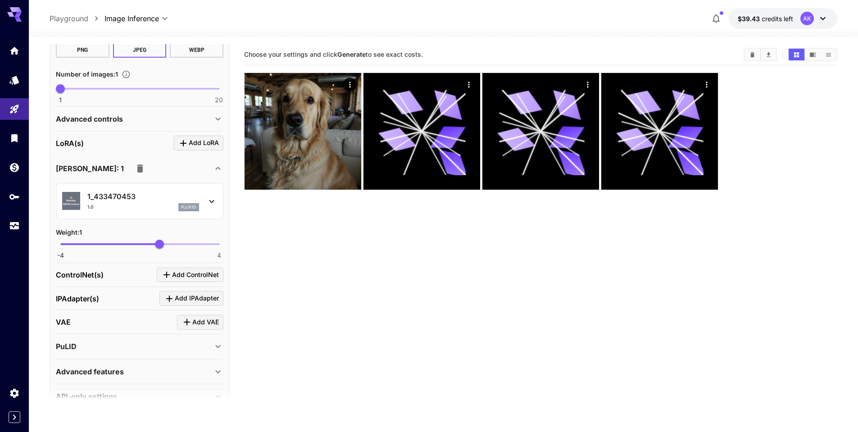
scroll to position [45, 0]
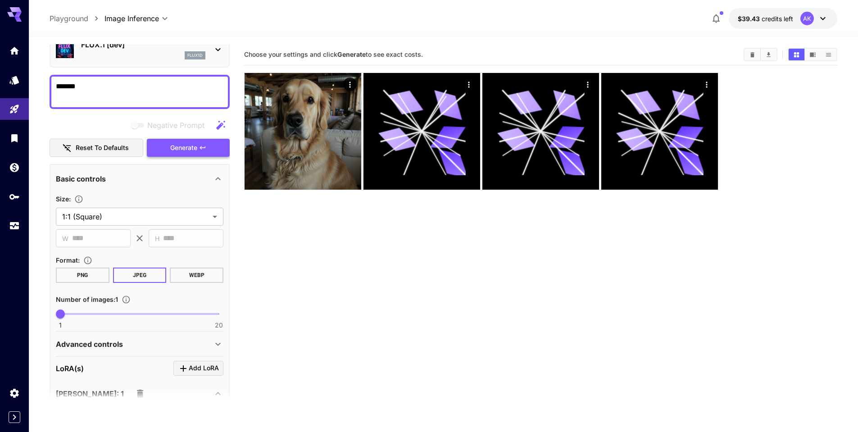
click at [181, 151] on span "Generate" at bounding box center [183, 147] width 27 height 11
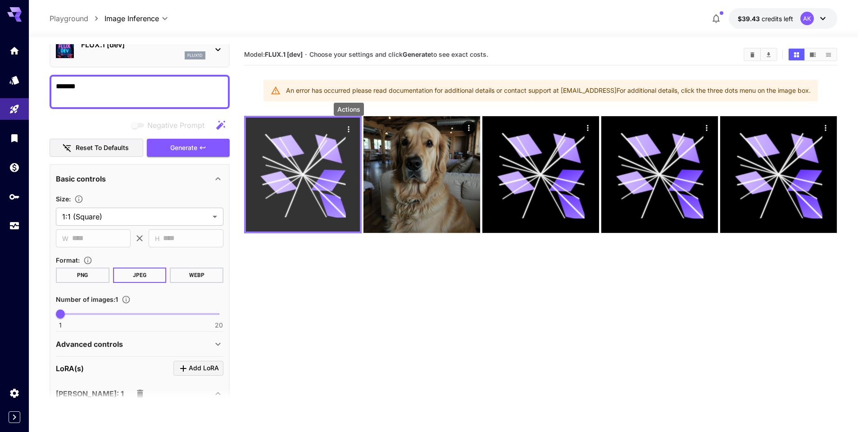
click at [348, 131] on icon "Actions" at bounding box center [348, 129] width 1 height 6
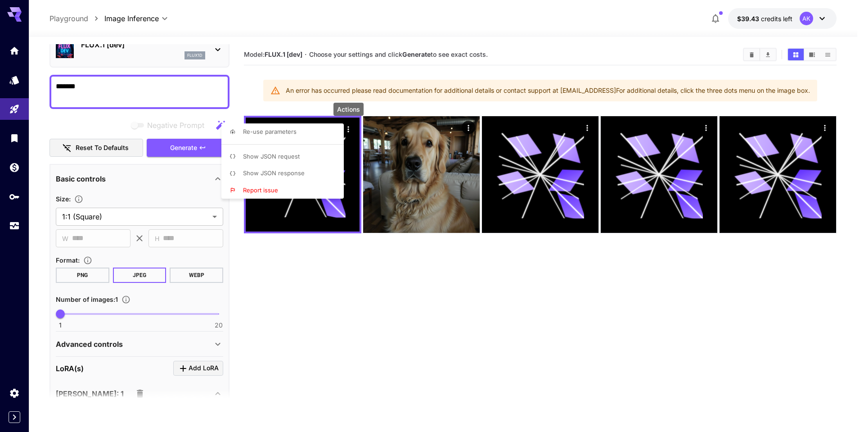
click at [264, 157] on span "Show JSON request" at bounding box center [271, 156] width 57 height 7
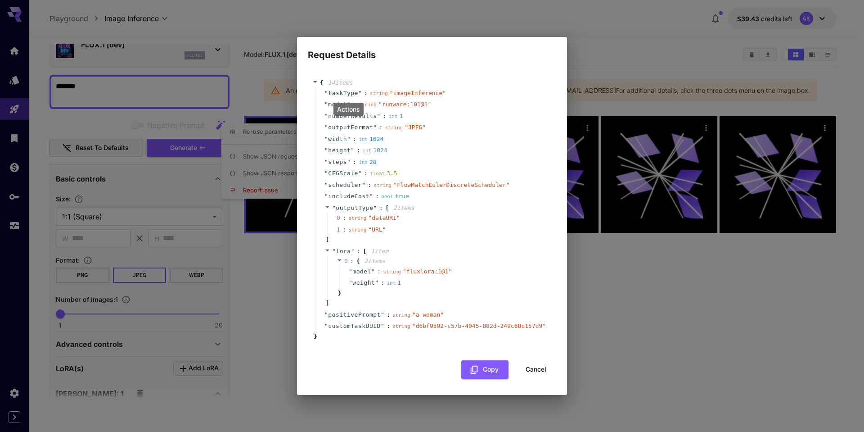
click at [472, 194] on div "" includeCost " : bool true" at bounding box center [433, 196] width 237 height 12
click at [535, 366] on button "Cancel" at bounding box center [536, 369] width 41 height 18
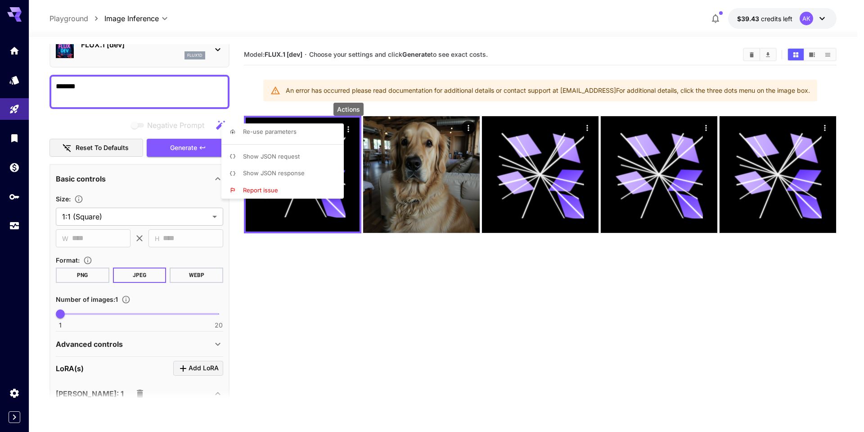
click at [445, 287] on div at bounding box center [432, 216] width 864 height 432
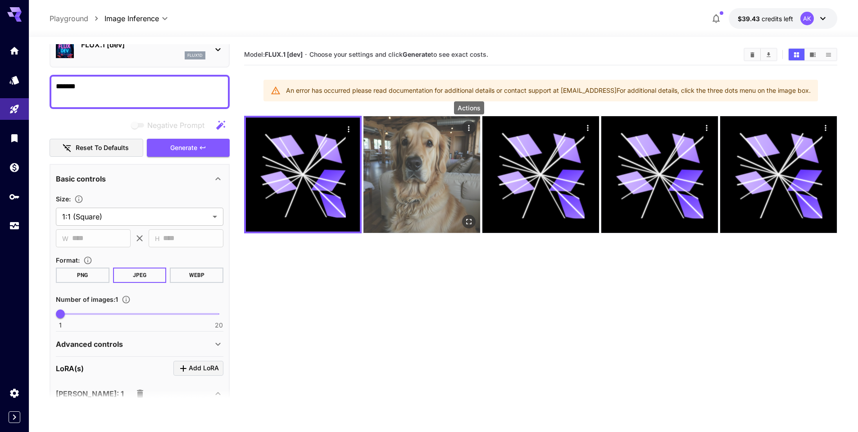
click at [469, 125] on icon "Actions" at bounding box center [468, 128] width 1 height 6
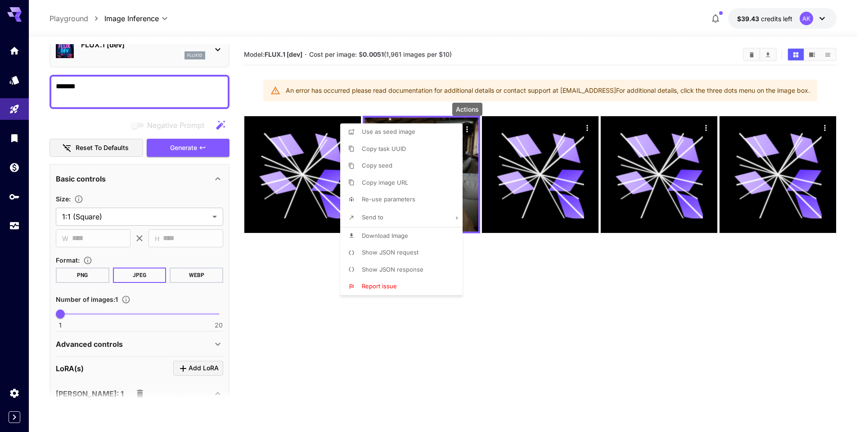
click at [385, 250] on span "Show JSON request" at bounding box center [390, 252] width 57 height 7
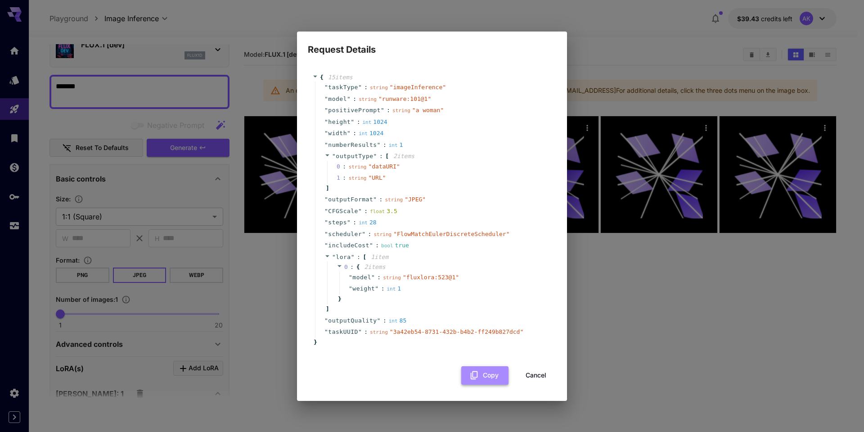
click at [484, 378] on button "Copy" at bounding box center [484, 375] width 47 height 18
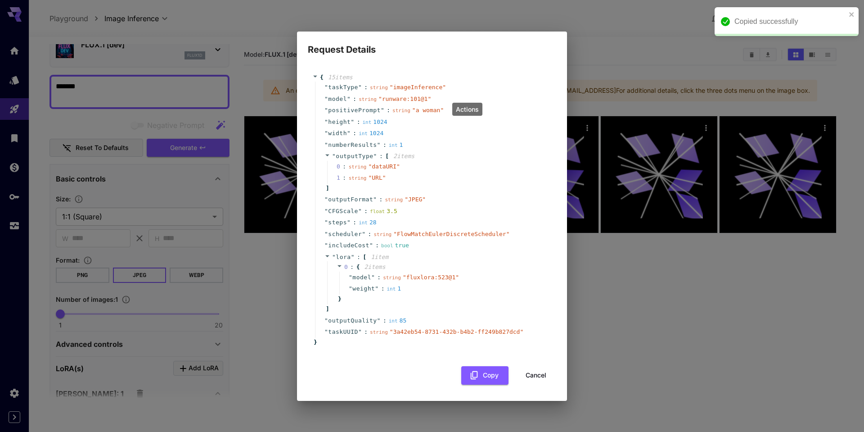
click at [530, 378] on button "Cancel" at bounding box center [536, 375] width 41 height 18
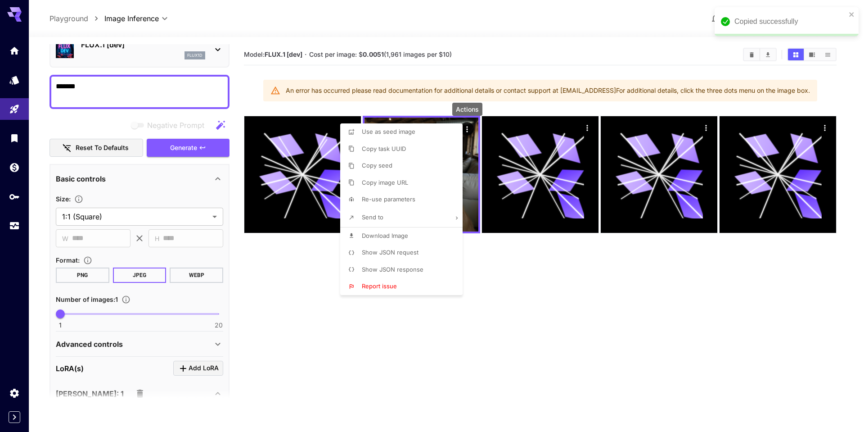
click at [386, 267] on span "Show JSON response" at bounding box center [393, 269] width 62 height 7
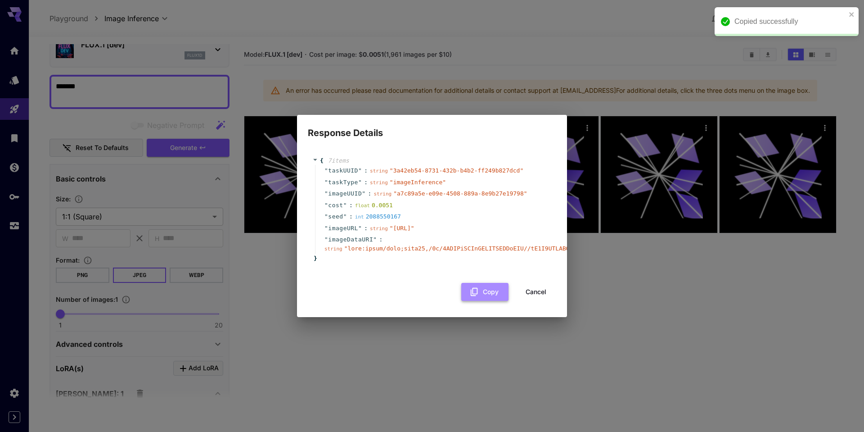
click at [484, 299] on button "Copy" at bounding box center [484, 292] width 47 height 18
click at [539, 295] on button "Cancel" at bounding box center [536, 292] width 41 height 18
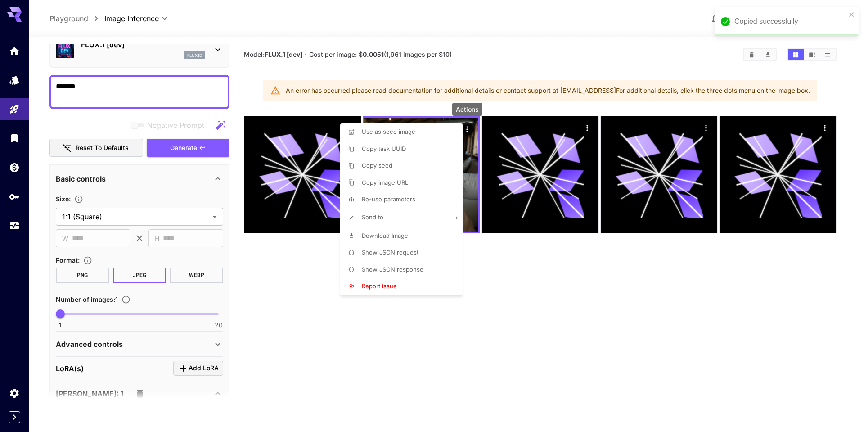
click at [295, 144] on div at bounding box center [432, 216] width 864 height 432
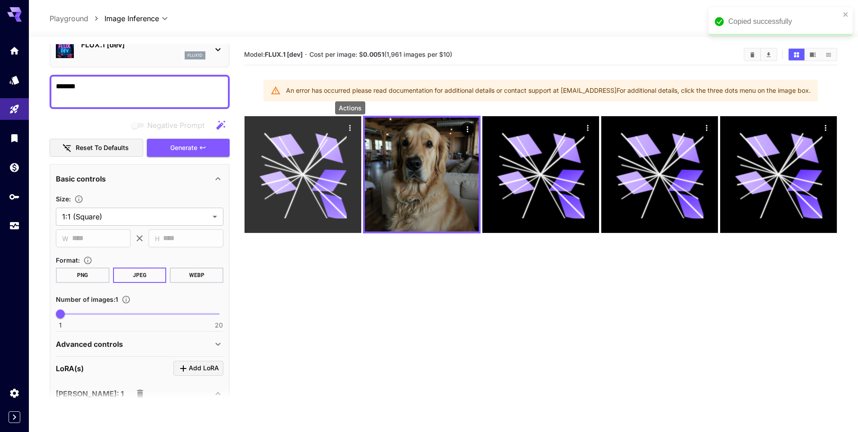
click at [350, 126] on icon "Actions" at bounding box center [349, 128] width 1 height 6
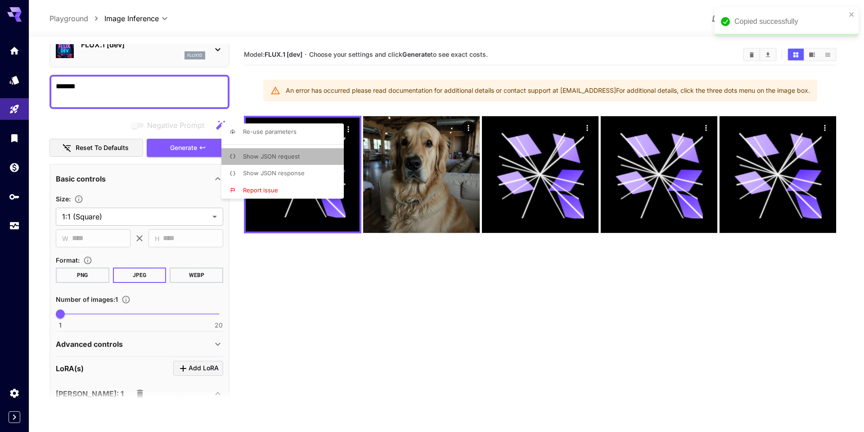
click at [281, 155] on span "Show JSON request" at bounding box center [271, 156] width 57 height 7
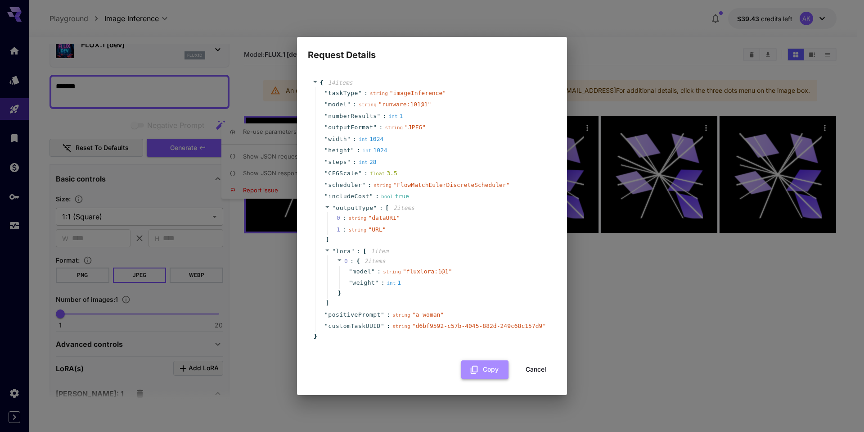
click at [485, 368] on button "Copy" at bounding box center [484, 369] width 47 height 18
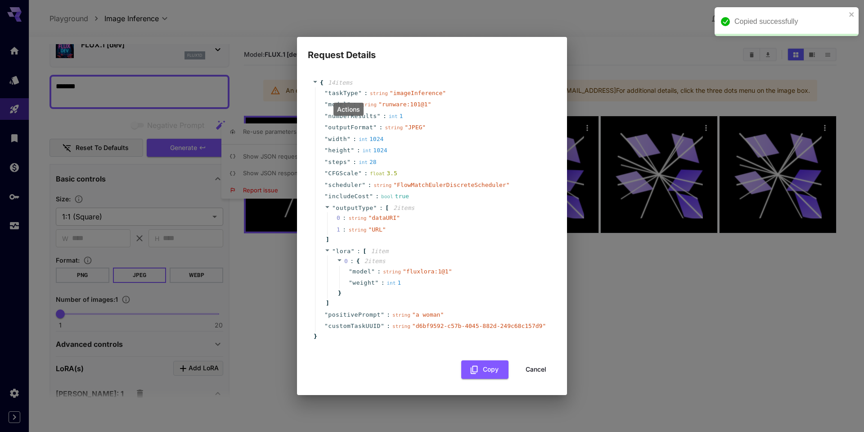
click at [536, 371] on button "Cancel" at bounding box center [536, 369] width 41 height 18
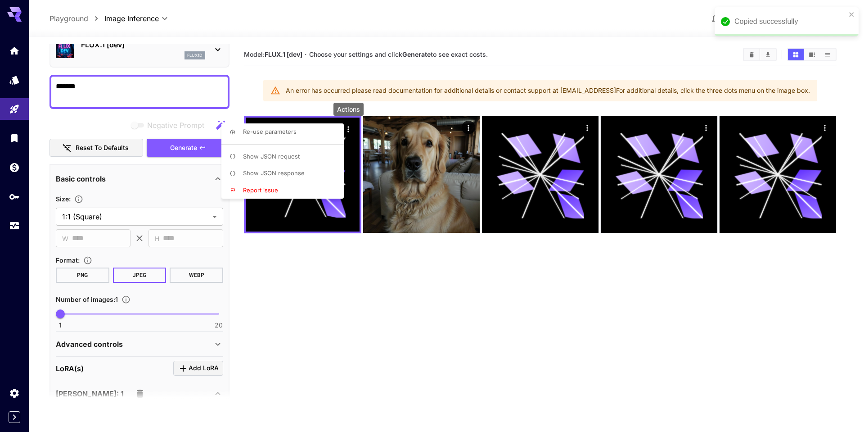
click at [281, 168] on li "Show JSON response" at bounding box center [286, 173] width 128 height 17
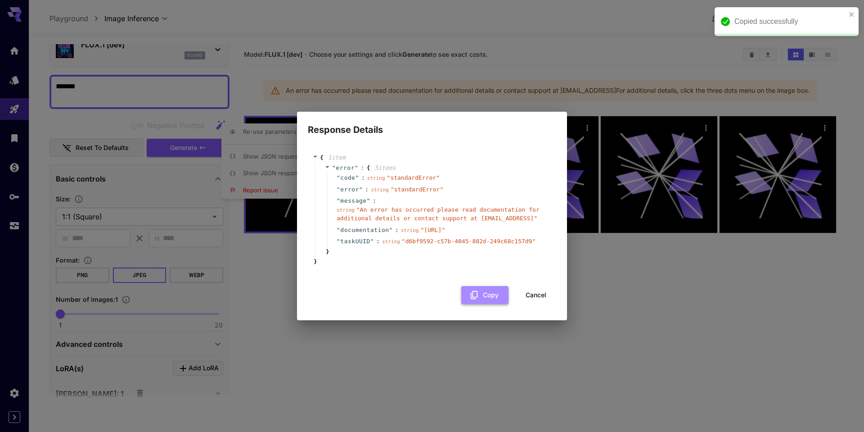
click at [488, 296] on button "Copy" at bounding box center [484, 295] width 47 height 18
click at [543, 293] on button "Cancel" at bounding box center [536, 295] width 41 height 18
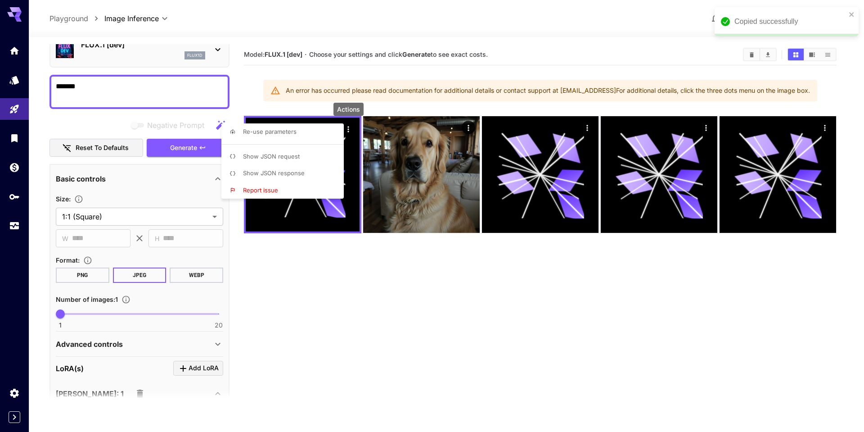
click at [14, 78] on div at bounding box center [432, 216] width 864 height 432
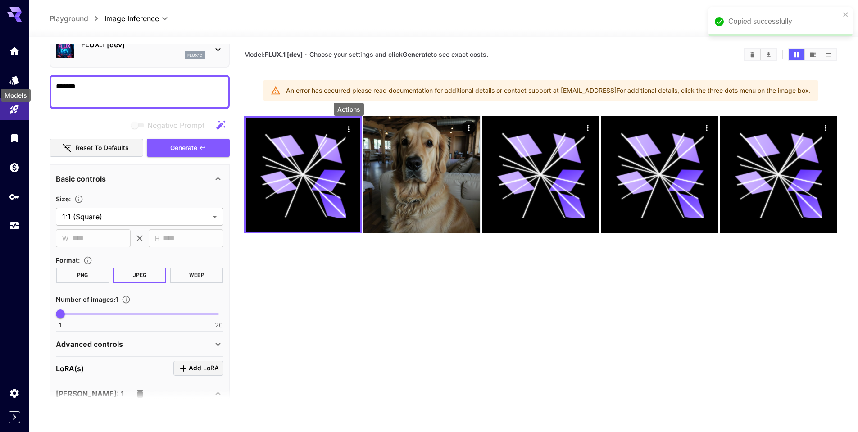
click at [13, 83] on div "Models" at bounding box center [16, 92] width 32 height 20
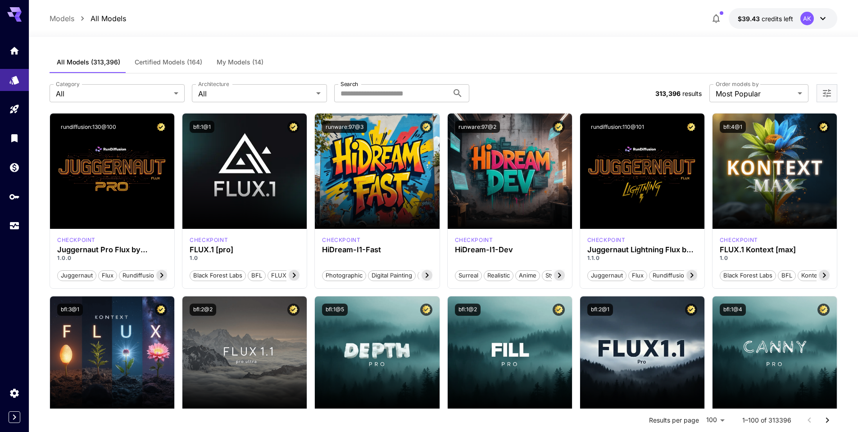
click at [252, 63] on span "My Models (14)" at bounding box center [240, 62] width 47 height 8
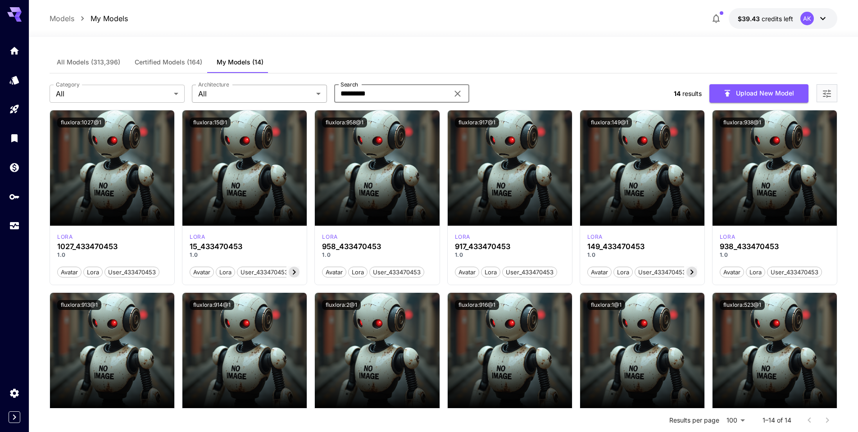
drag, startPoint x: 395, startPoint y: 98, endPoint x: 282, endPoint y: 88, distance: 113.4
click at [284, 88] on div "Category All *** Category Architecture All *** Architecture Search ********* Se…" at bounding box center [358, 94] width 617 height 18
type input "****"
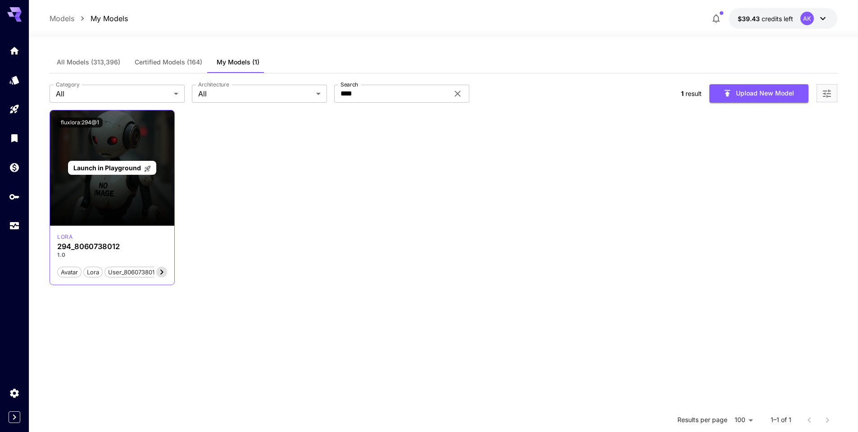
click at [113, 166] on span "Launch in Playground" at bounding box center [107, 168] width 68 height 8
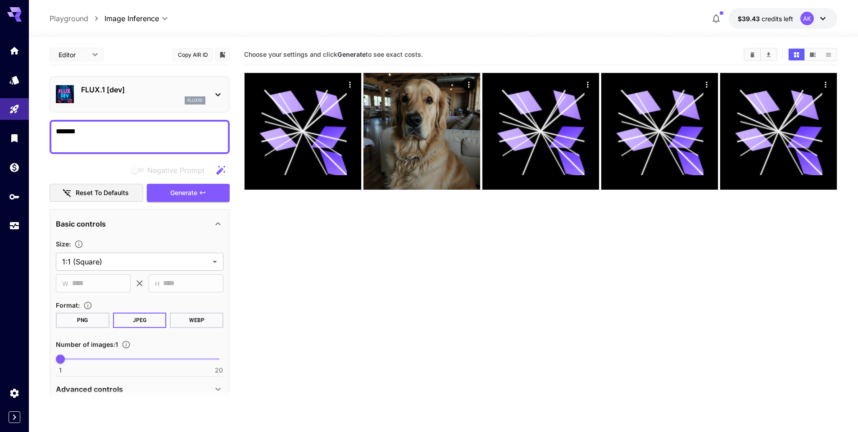
scroll to position [270, 0]
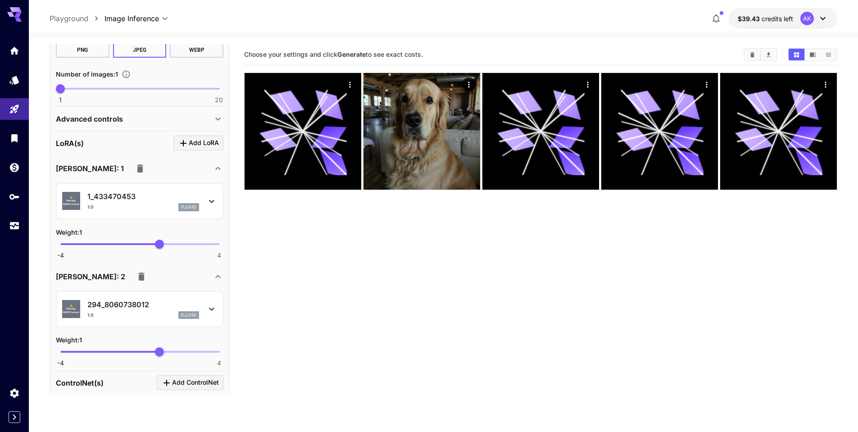
click at [137, 170] on icon "button" at bounding box center [140, 168] width 6 height 8
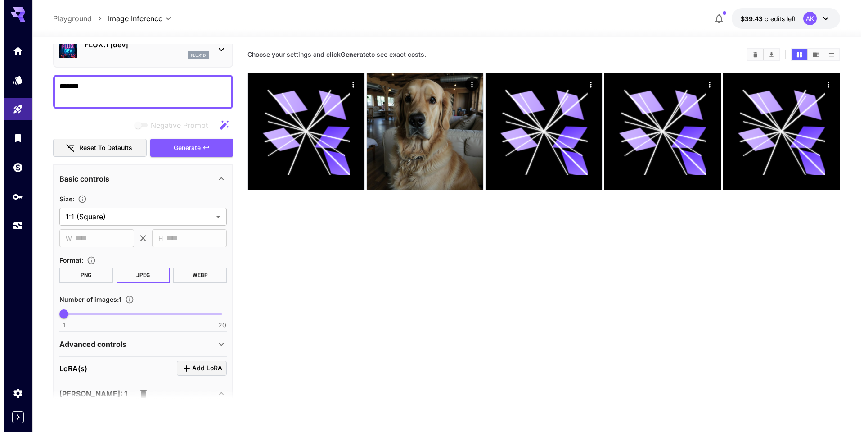
scroll to position [0, 0]
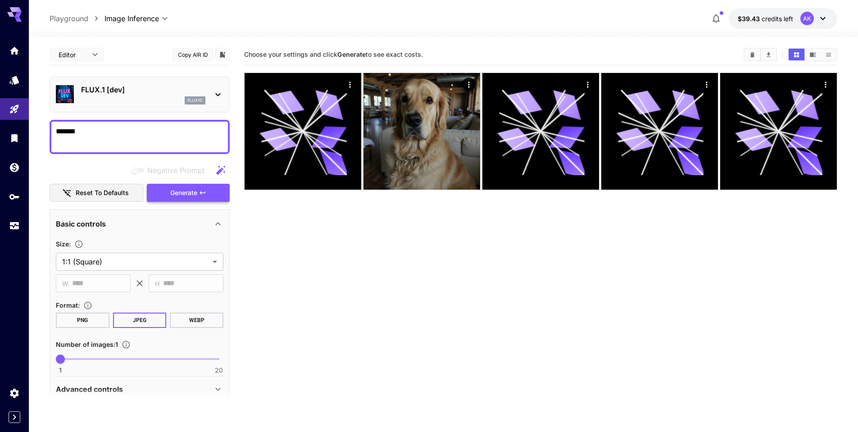
click at [195, 192] on span "Generate" at bounding box center [183, 192] width 27 height 11
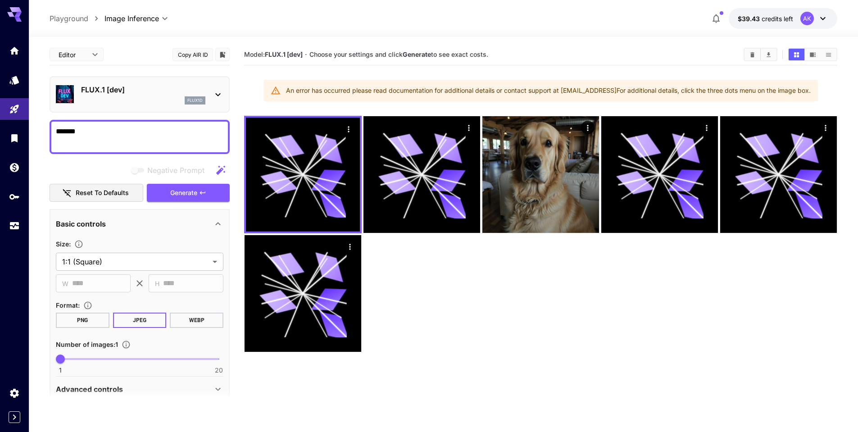
click at [449, 304] on div at bounding box center [540, 234] width 593 height 236
click at [416, 324] on div at bounding box center [540, 234] width 593 height 236
click at [502, 271] on div at bounding box center [540, 234] width 593 height 236
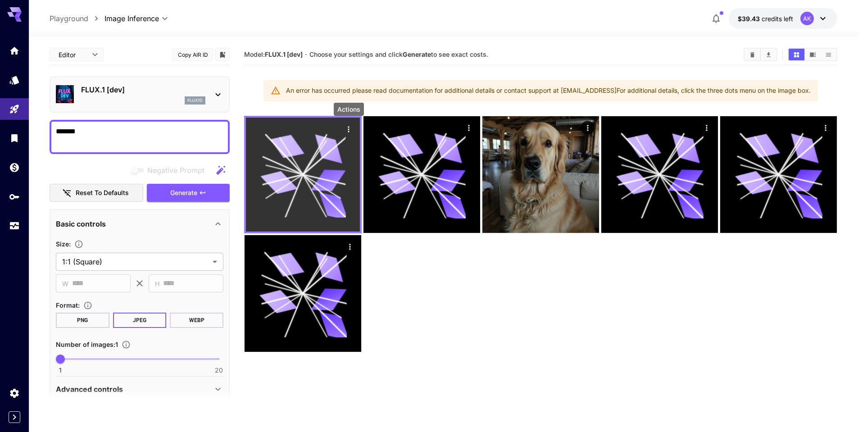
click at [349, 128] on icon "Actions" at bounding box center [348, 129] width 9 height 9
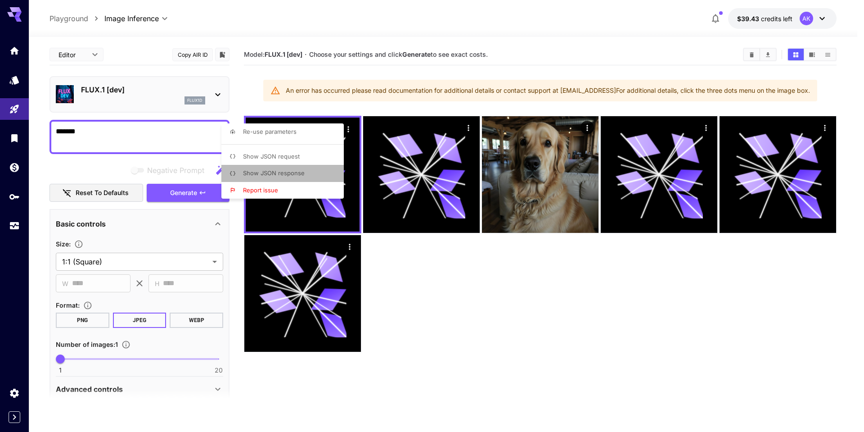
click at [271, 169] on span "Show JSON response" at bounding box center [274, 172] width 62 height 7
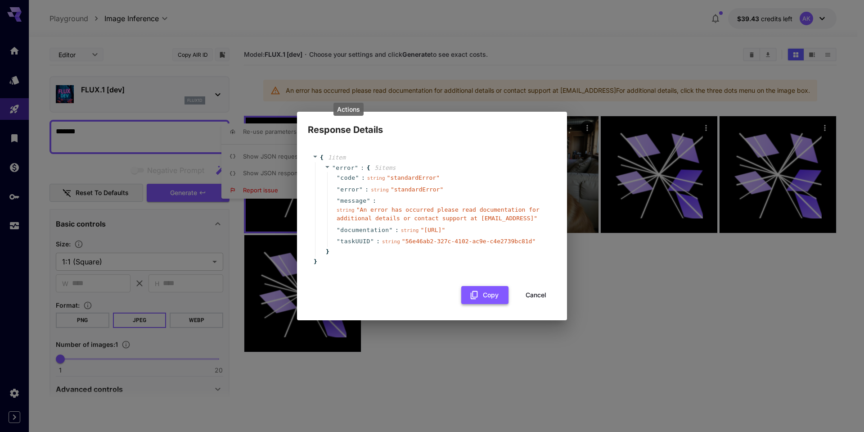
click at [488, 294] on button "Copy" at bounding box center [484, 295] width 47 height 18
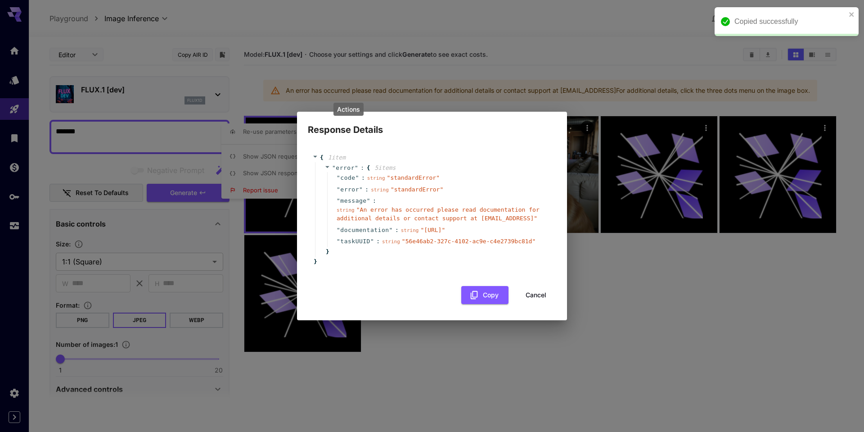
click at [542, 294] on button "Cancel" at bounding box center [536, 295] width 41 height 18
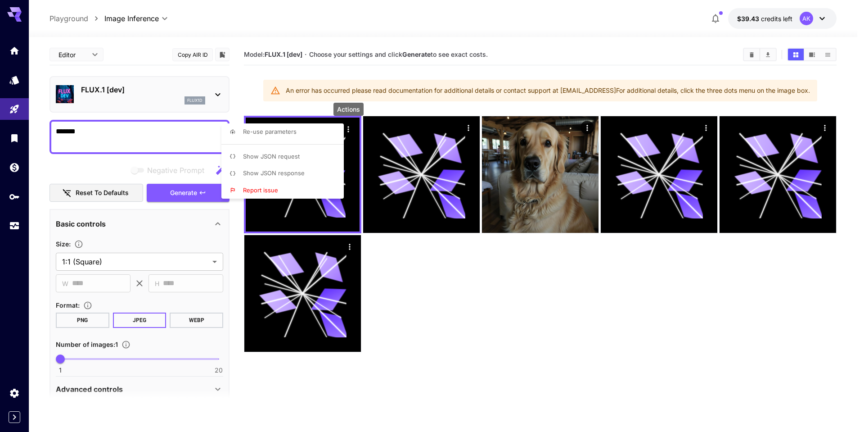
click at [426, 267] on div at bounding box center [432, 216] width 864 height 432
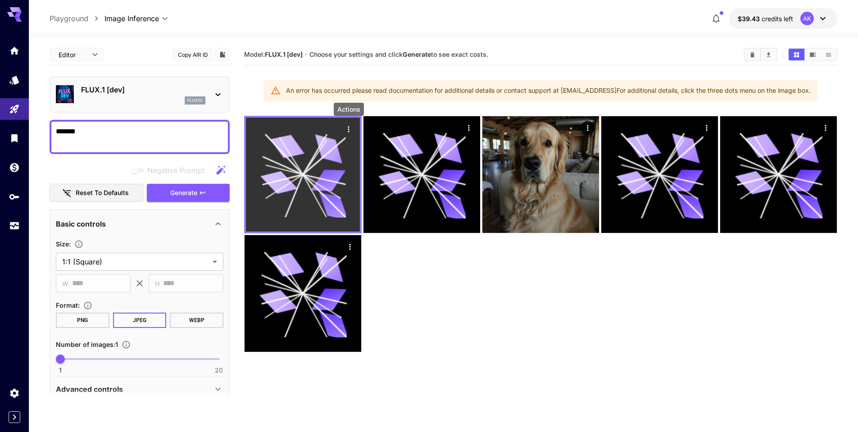
click at [348, 130] on icon "Actions" at bounding box center [348, 129] width 9 height 9
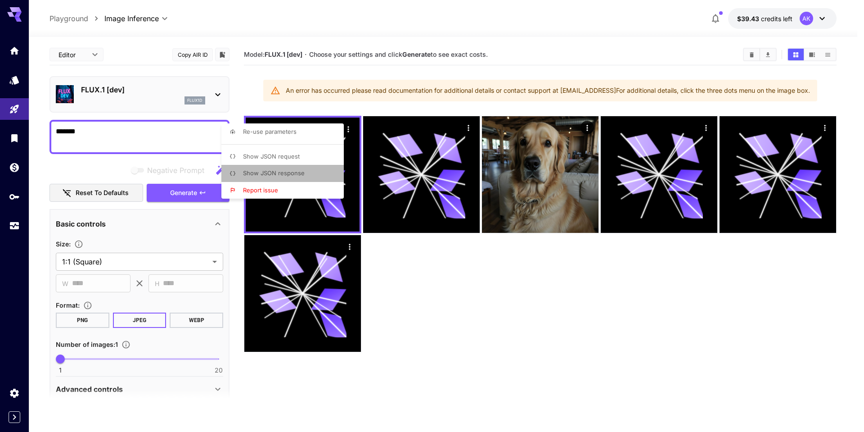
click at [267, 174] on span "Show JSON response" at bounding box center [274, 172] width 62 height 7
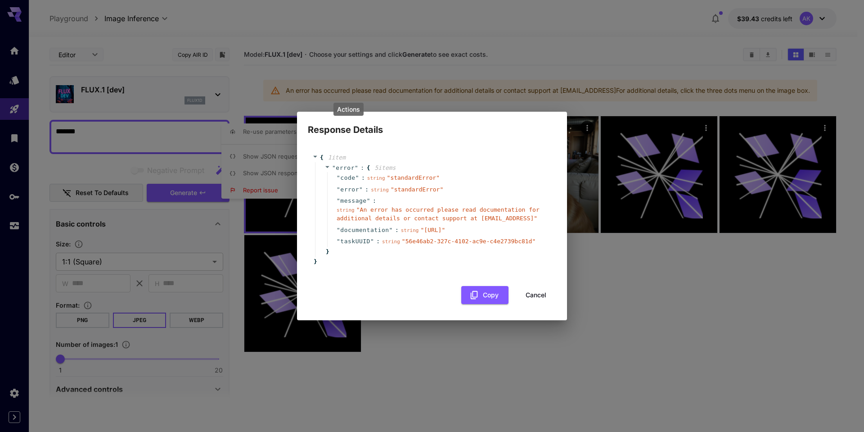
drag, startPoint x: 532, startPoint y: 294, endPoint x: 371, endPoint y: 238, distance: 170.3
click at [532, 294] on button "Cancel" at bounding box center [536, 295] width 41 height 18
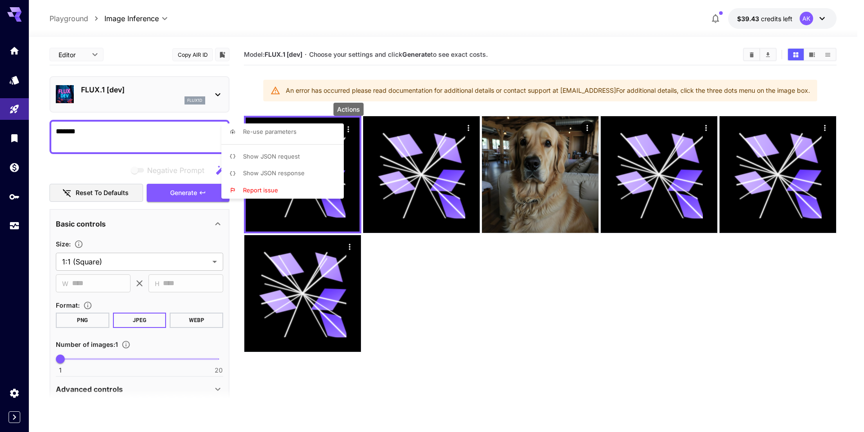
click at [261, 189] on span "Report issue" at bounding box center [260, 189] width 35 height 7
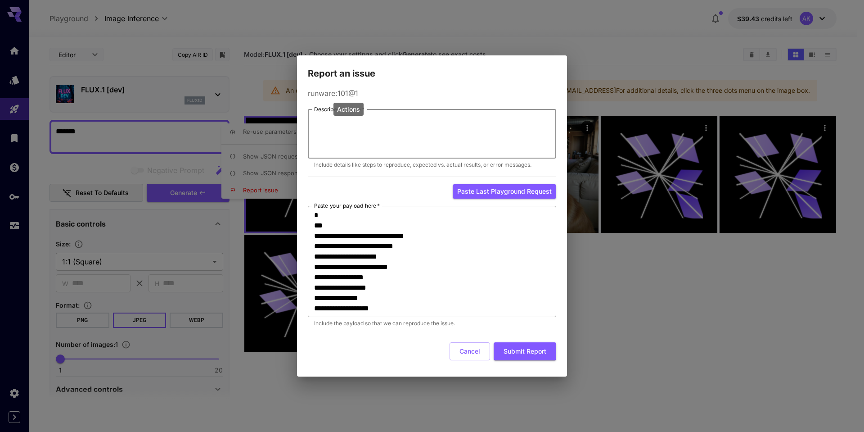
click at [370, 128] on textarea "Describe the issue   *" at bounding box center [432, 133] width 236 height 41
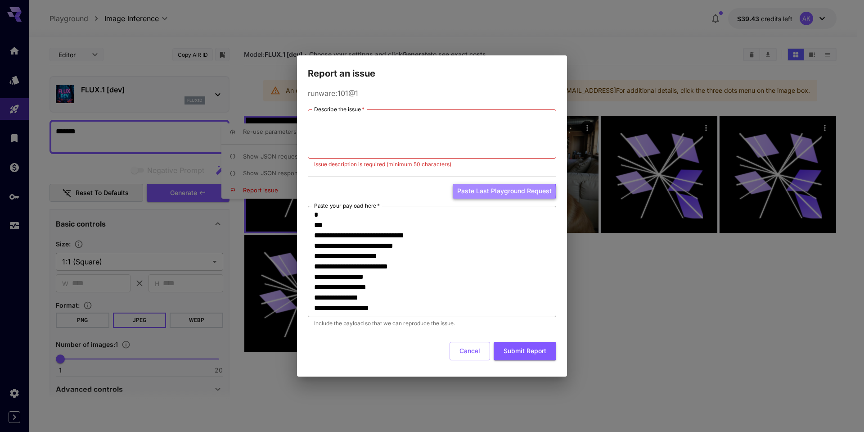
click at [500, 191] on button "Paste last playground request" at bounding box center [505, 191] width 104 height 15
type textarea "**********"
click at [357, 131] on textarea "Describe the issue   *" at bounding box center [432, 133] width 236 height 41
click at [470, 354] on button "Cancel" at bounding box center [470, 351] width 41 height 18
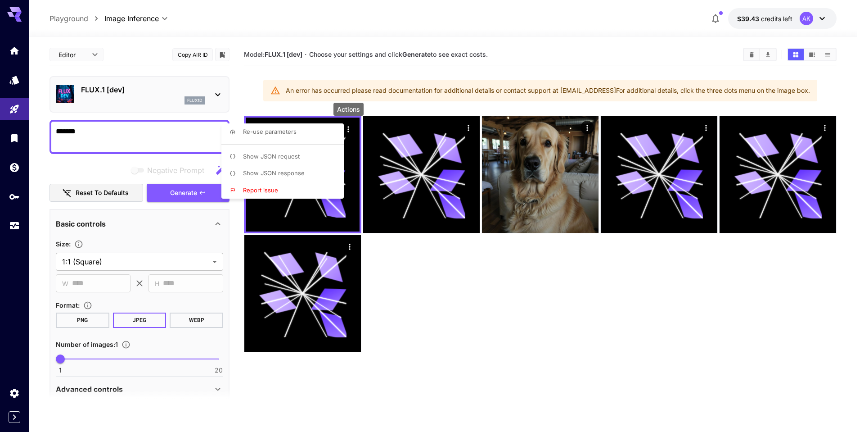
click at [448, 325] on div at bounding box center [432, 216] width 864 height 432
